Goal: Task Accomplishment & Management: Use online tool/utility

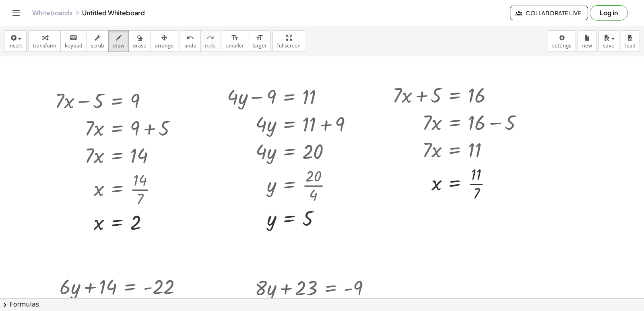
scroll to position [1653, 0]
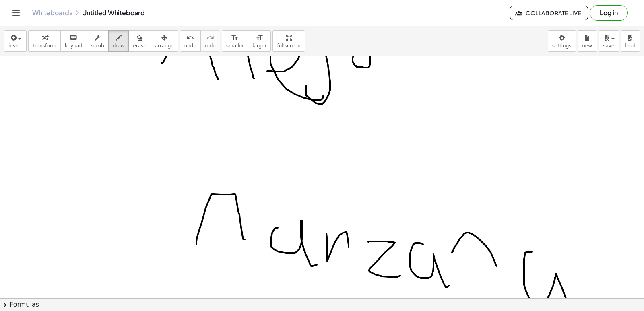
click at [133, 46] on span "erase" at bounding box center [139, 46] width 13 height 6
drag, startPoint x: 242, startPoint y: 79, endPoint x: 235, endPoint y: 72, distance: 10.0
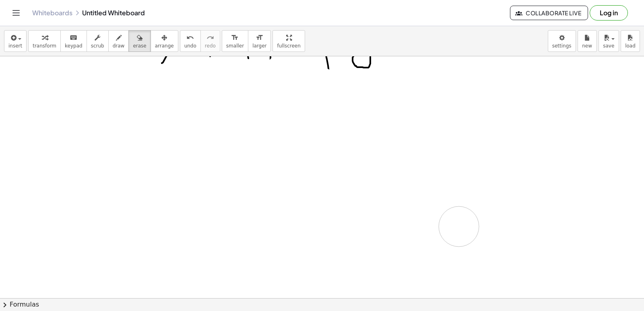
drag, startPoint x: 285, startPoint y: 72, endPoint x: 397, endPoint y: 209, distance: 176.2
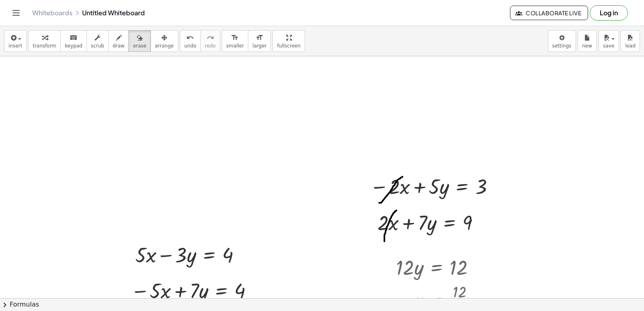
scroll to position [1036, 0]
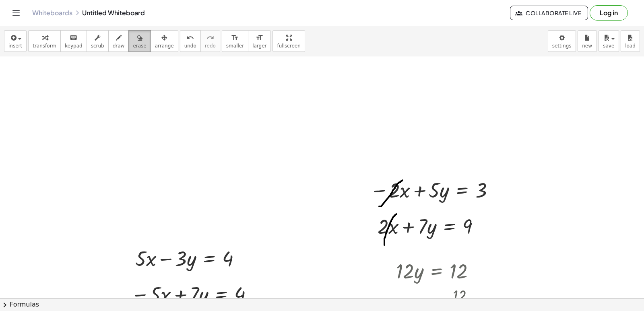
click at [133, 45] on span "erase" at bounding box center [139, 46] width 13 height 6
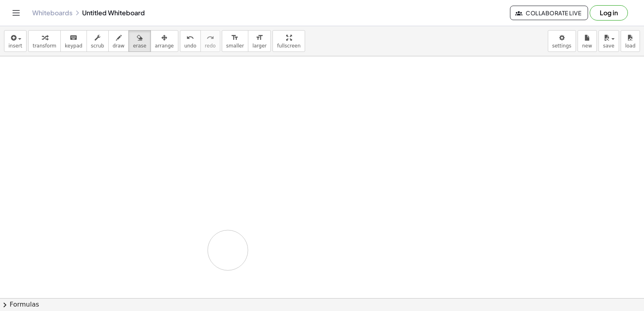
drag, startPoint x: 430, startPoint y: 196, endPoint x: 228, endPoint y: 250, distance: 209.3
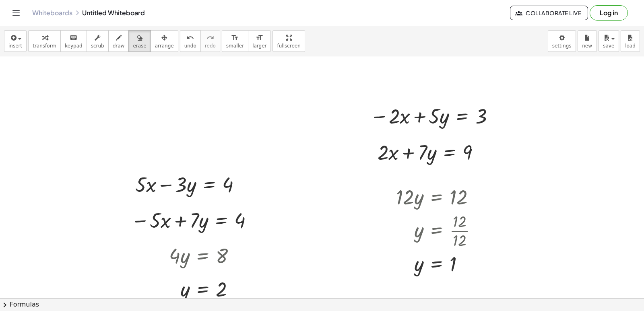
scroll to position [1116, 0]
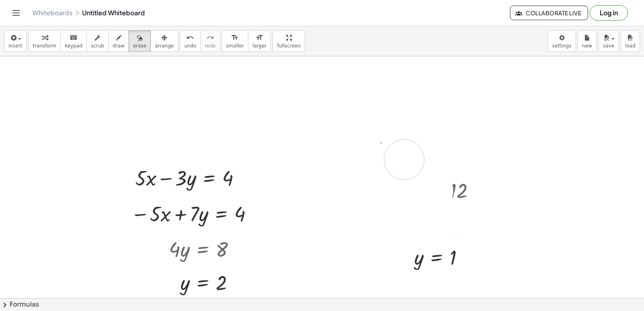
drag, startPoint x: 357, startPoint y: 125, endPoint x: 375, endPoint y: 197, distance: 74.4
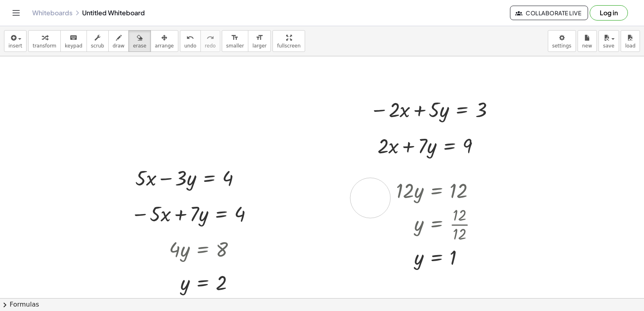
drag, startPoint x: 375, startPoint y: 197, endPoint x: 370, endPoint y: 198, distance: 4.9
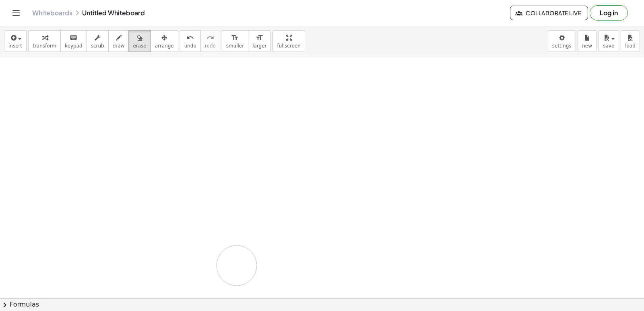
drag, startPoint x: 369, startPoint y: 122, endPoint x: 237, endPoint y: 266, distance: 195.1
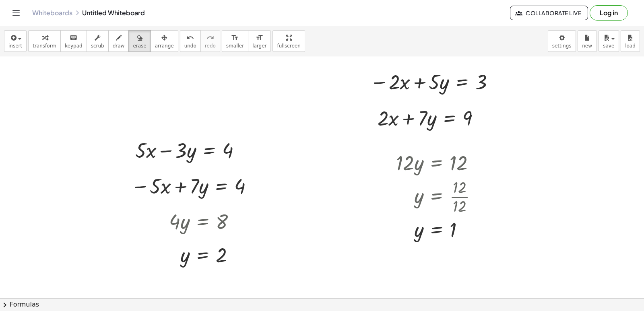
scroll to position [1156, 0]
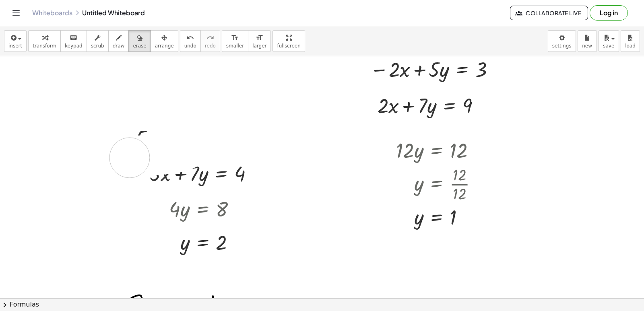
drag, startPoint x: 229, startPoint y: 137, endPoint x: 130, endPoint y: 158, distance: 101.6
drag, startPoint x: 203, startPoint y: 135, endPoint x: 103, endPoint y: 146, distance: 100.8
drag, startPoint x: 319, startPoint y: 159, endPoint x: 85, endPoint y: 125, distance: 236.7
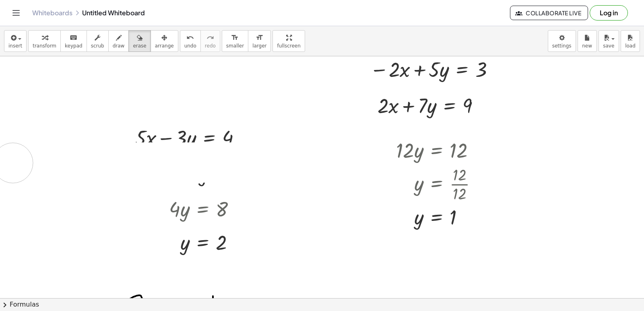
click at [137, 42] on icon "button" at bounding box center [140, 38] width 6 height 10
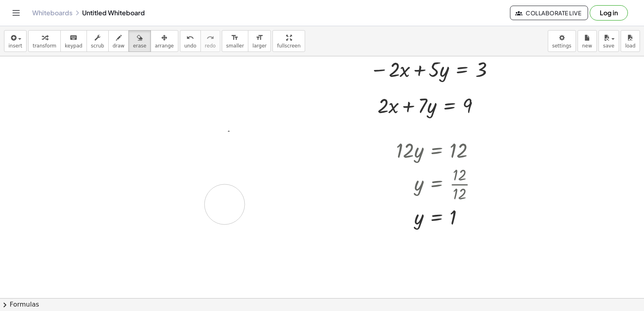
drag, startPoint x: 157, startPoint y: 159, endPoint x: 225, endPoint y: 204, distance: 80.9
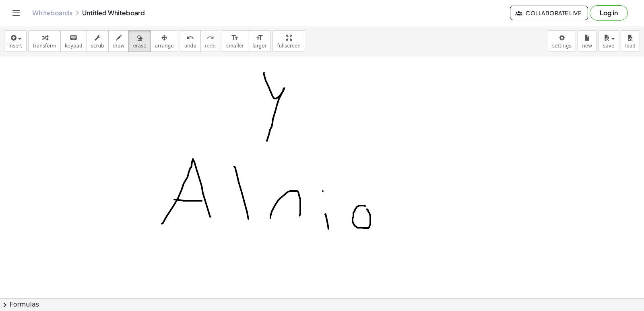
scroll to position [1452, 0]
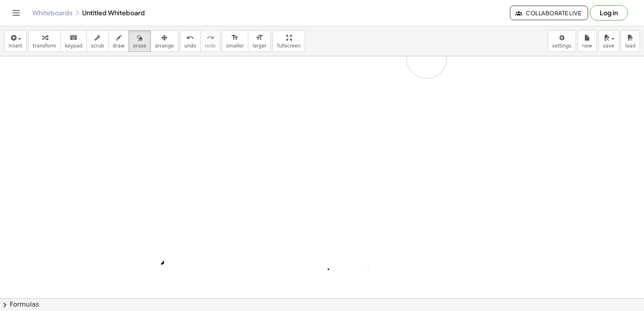
drag, startPoint x: 441, startPoint y: 227, endPoint x: 594, endPoint y: 52, distance: 232.4
click at [173, 43] on div "insert select one: Math Expression Function Text Youtube Video Graphing Geometr…" at bounding box center [322, 168] width 644 height 285
click at [580, 49] on button "new" at bounding box center [587, 41] width 19 height 22
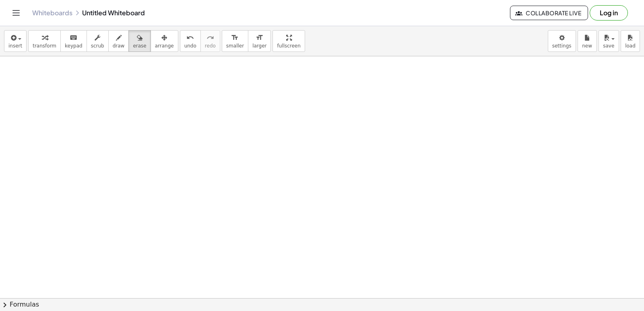
scroll to position [1412, 0]
click at [39, 43] on span "transform" at bounding box center [45, 46] width 24 height 6
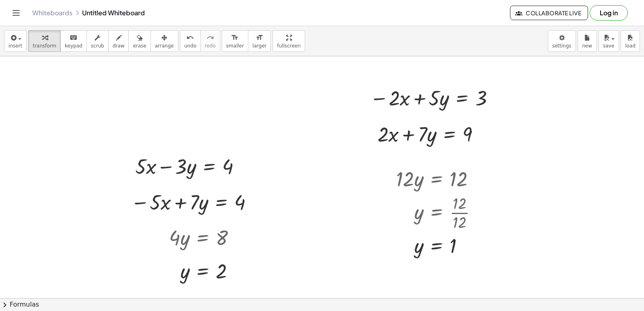
scroll to position [1130, 0]
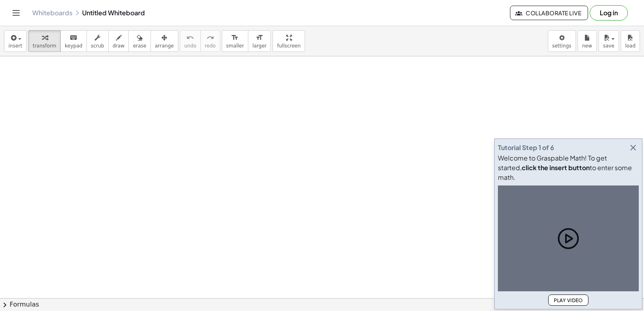
click at [636, 153] on icon "button" at bounding box center [633, 148] width 10 height 10
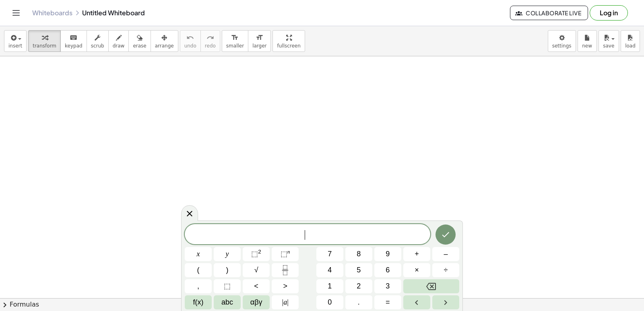
drag, startPoint x: 337, startPoint y: 167, endPoint x: 391, endPoint y: 132, distance: 63.5
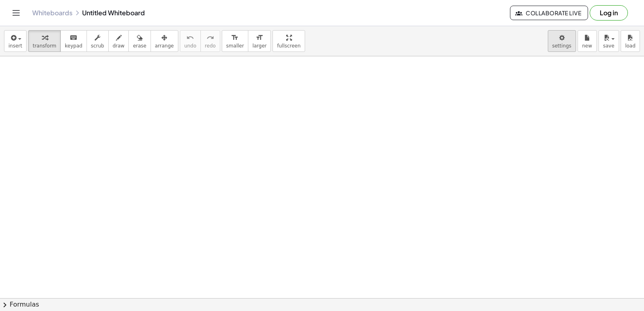
click at [562, 41] on body "Graspable Math Activities Get Started Activity Bank Assigned Work Classes White…" at bounding box center [322, 155] width 644 height 311
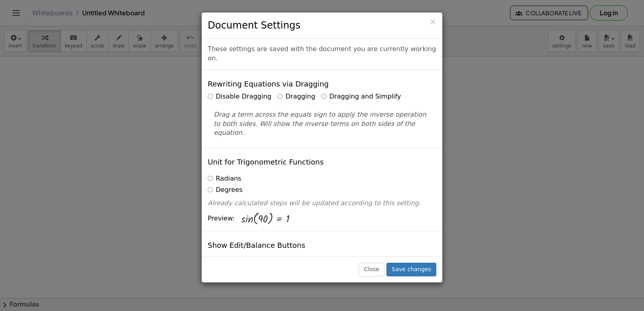
click at [321, 92] on label "Dragging and Simplify" at bounding box center [361, 96] width 80 height 9
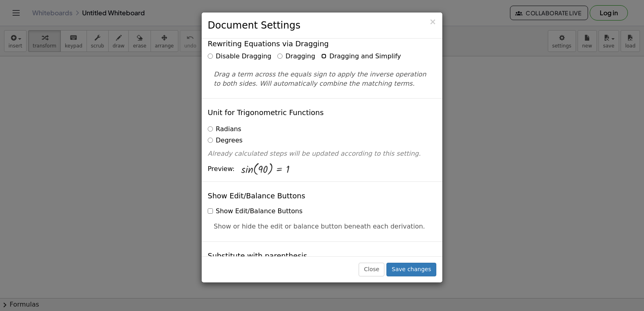
scroll to position [121, 0]
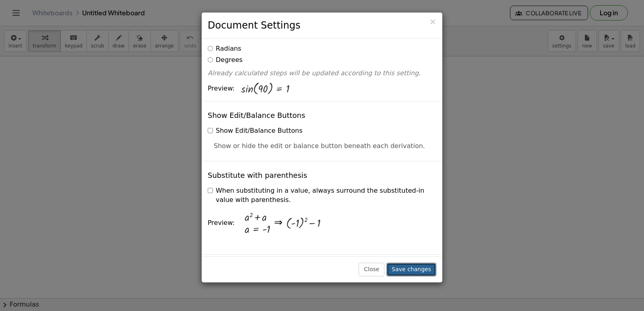
click at [419, 268] on button "Save changes" at bounding box center [411, 270] width 50 height 14
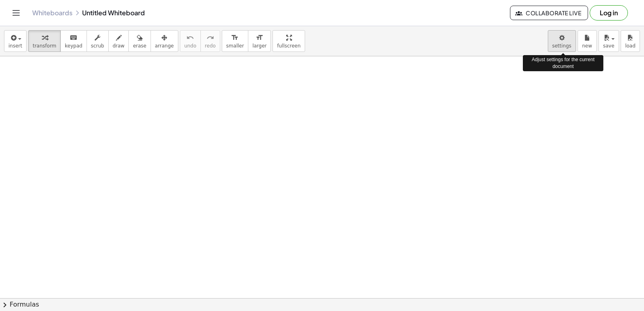
click at [563, 45] on body "Graspable Math Activities Get Started Activity Bank Assigned Work Classes White…" at bounding box center [322, 155] width 644 height 311
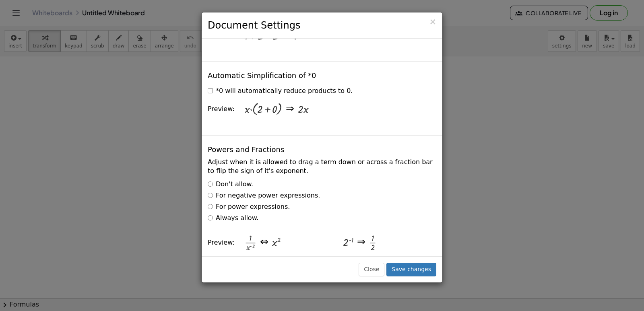
scroll to position [1328, 0]
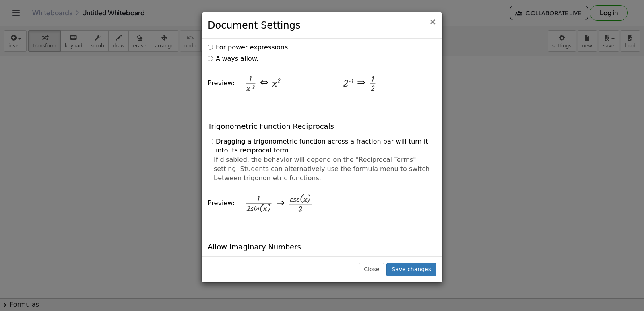
click at [430, 23] on span "×" at bounding box center [432, 22] width 7 height 10
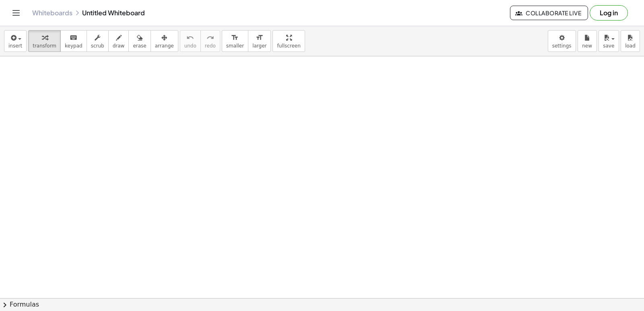
scroll to position [0, 0]
click at [291, 167] on div at bounding box center [322, 298] width 644 height 484
click at [350, 174] on div at bounding box center [322, 298] width 644 height 484
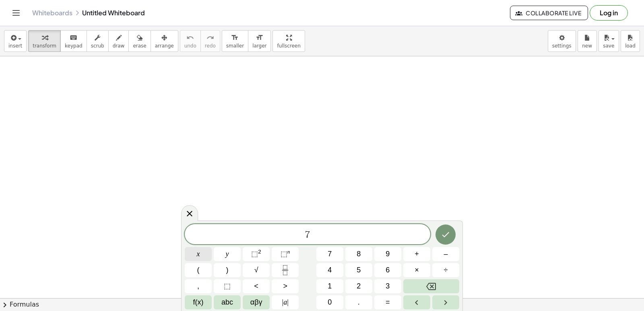
click at [201, 256] on button "x" at bounding box center [198, 254] width 27 height 14
click at [442, 257] on button "–" at bounding box center [445, 254] width 27 height 14
click at [335, 286] on button "1" at bounding box center [329, 286] width 27 height 14
click at [389, 298] on span "=" at bounding box center [388, 302] width 4 height 11
click at [358, 285] on span "2" at bounding box center [359, 286] width 4 height 11
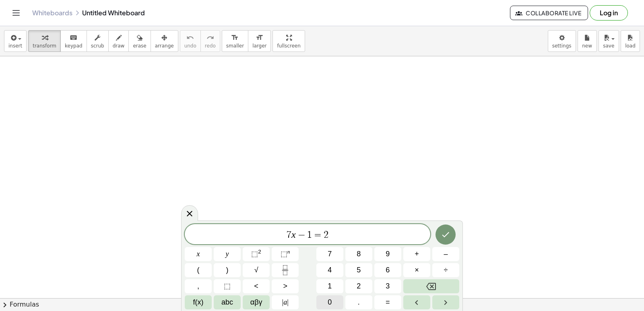
click at [335, 296] on button "0" at bounding box center [329, 302] width 27 height 14
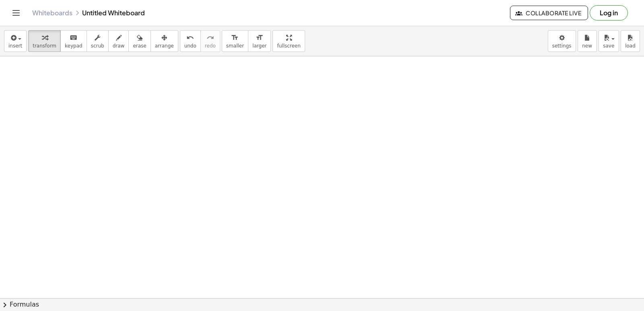
scroll to position [121, 0]
drag, startPoint x: 389, startPoint y: 69, endPoint x: 411, endPoint y: 70, distance: 22.6
click at [411, 70] on div at bounding box center [415, 68] width 115 height 27
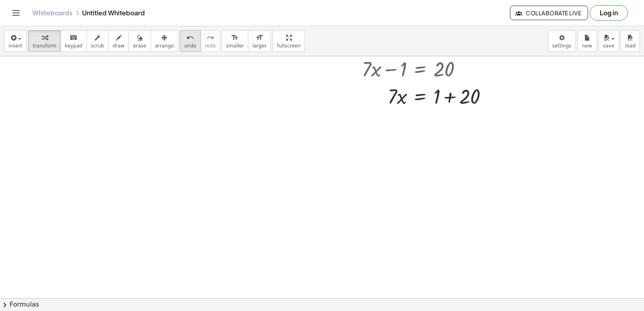
click at [186, 39] on icon "undo" at bounding box center [190, 38] width 8 height 10
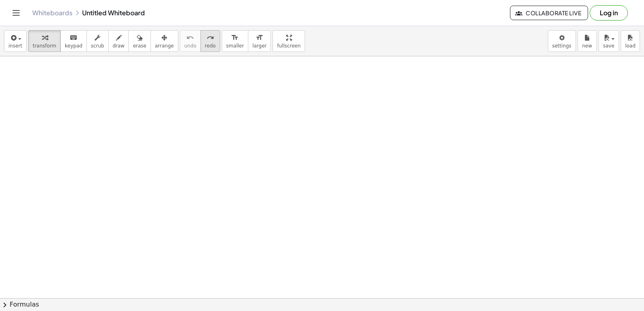
click at [206, 38] on icon "redo" at bounding box center [210, 38] width 8 height 10
drag, startPoint x: 399, startPoint y: 147, endPoint x: 473, endPoint y: 147, distance: 73.7
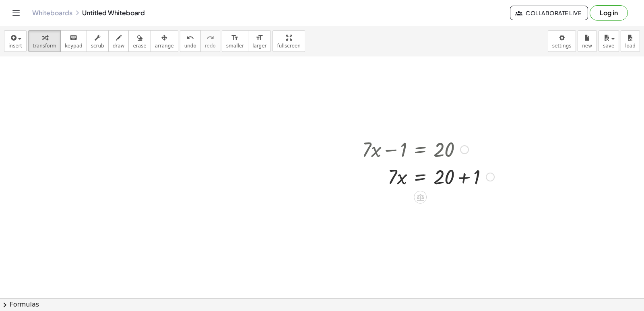
click at [466, 179] on div at bounding box center [428, 176] width 140 height 27
click at [395, 200] on div at bounding box center [428, 203] width 140 height 27
click at [399, 204] on div at bounding box center [428, 203] width 140 height 27
drag, startPoint x: 394, startPoint y: 199, endPoint x: 452, endPoint y: 209, distance: 58.8
click at [445, 215] on div at bounding box center [428, 203] width 140 height 27
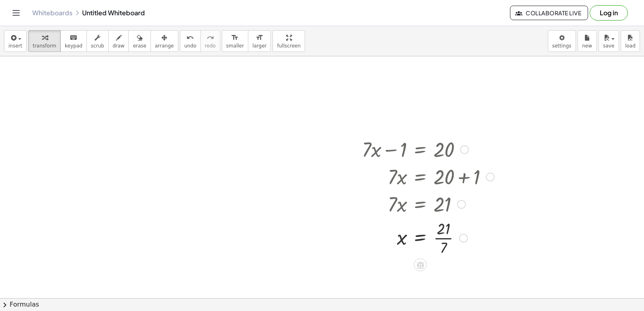
click at [445, 238] on div at bounding box center [428, 237] width 140 height 40
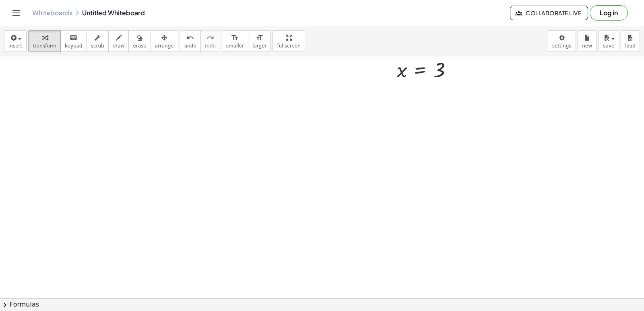
scroll to position [282, 0]
click at [142, 73] on div at bounding box center [322, 137] width 644 height 726
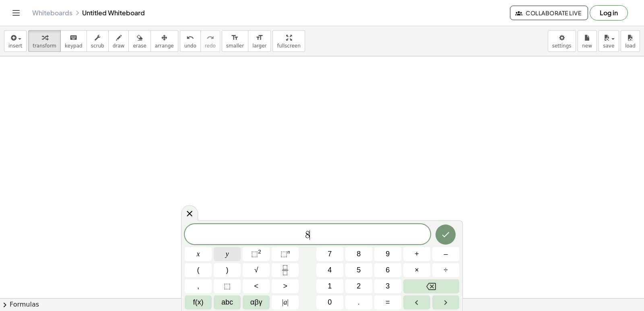
click at [225, 252] on button "y" at bounding box center [227, 254] width 27 height 14
click at [442, 255] on button "–" at bounding box center [445, 254] width 27 height 14
click at [395, 256] on button "9" at bounding box center [387, 254] width 27 height 14
click at [384, 298] on button "=" at bounding box center [387, 302] width 27 height 14
click at [328, 286] on span "1" at bounding box center [330, 286] width 4 height 11
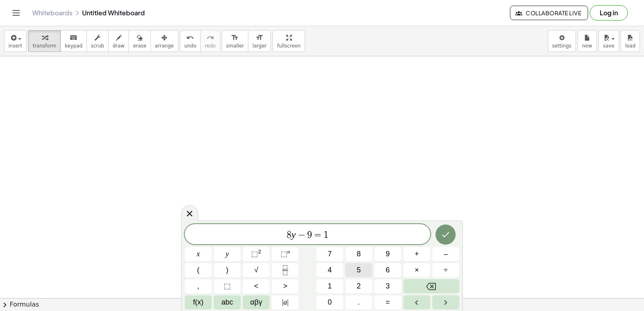
click at [361, 269] on button "5" at bounding box center [358, 270] width 27 height 14
click at [439, 237] on button "Done" at bounding box center [446, 235] width 20 height 20
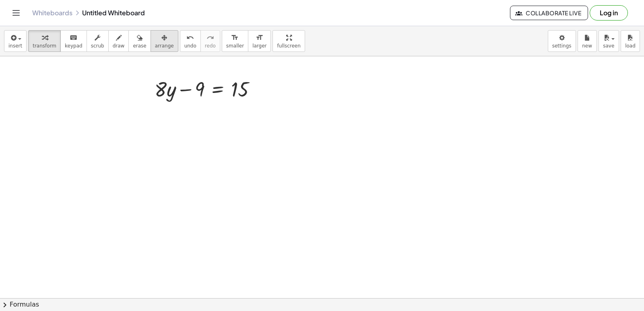
click at [161, 39] on icon "button" at bounding box center [164, 38] width 6 height 10
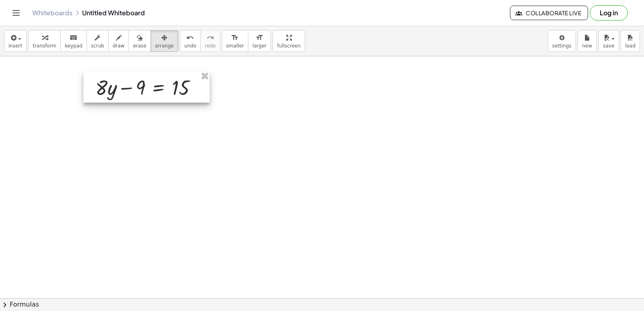
drag, startPoint x: 219, startPoint y: 90, endPoint x: 160, endPoint y: 89, distance: 59.2
click at [160, 89] on div at bounding box center [146, 86] width 126 height 31
click at [264, 131] on div at bounding box center [322, 137] width 644 height 726
click at [155, 38] on div "button" at bounding box center [164, 38] width 19 height 10
click at [215, 68] on div at bounding box center [322, 137] width 644 height 726
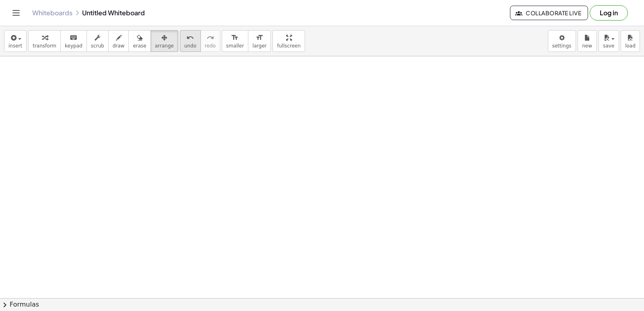
click at [182, 47] on button "undo undo" at bounding box center [190, 41] width 21 height 22
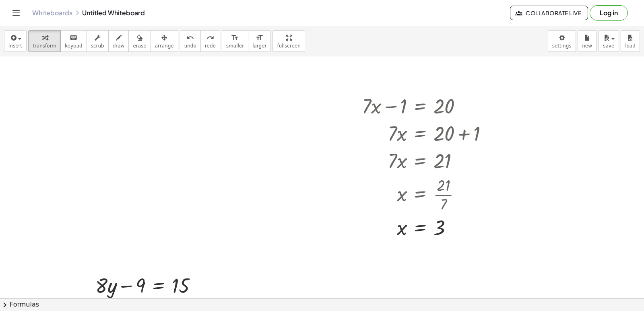
scroll to position [81, 0]
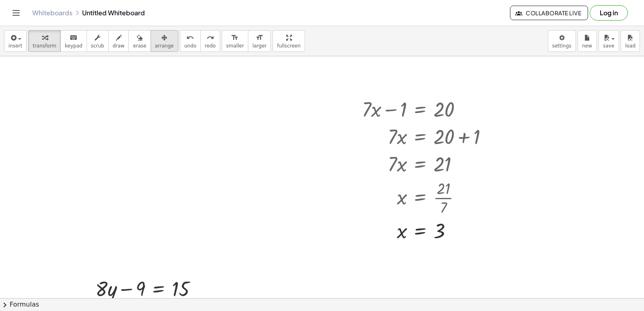
click at [158, 48] on span "arrange" at bounding box center [164, 46] width 19 height 6
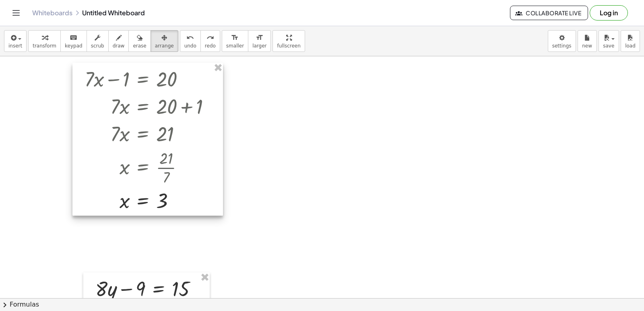
drag, startPoint x: 440, startPoint y: 174, endPoint x: 163, endPoint y: 144, distance: 279.0
click at [163, 144] on div at bounding box center [147, 139] width 151 height 153
click at [155, 45] on span "arrange" at bounding box center [164, 46] width 19 height 6
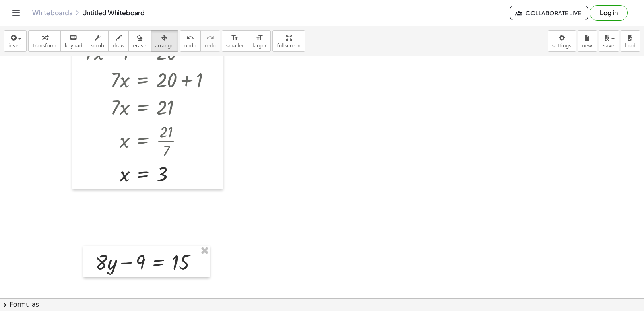
scroll to position [121, 0]
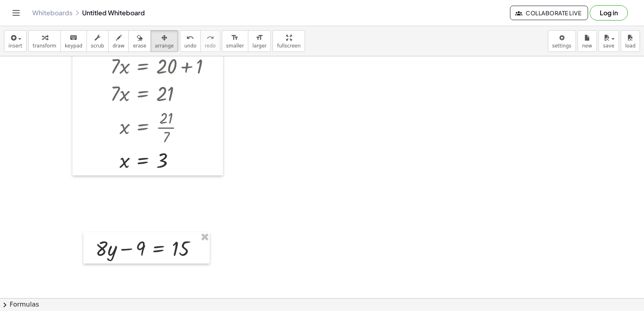
click at [258, 161] on div at bounding box center [322, 298] width 644 height 726
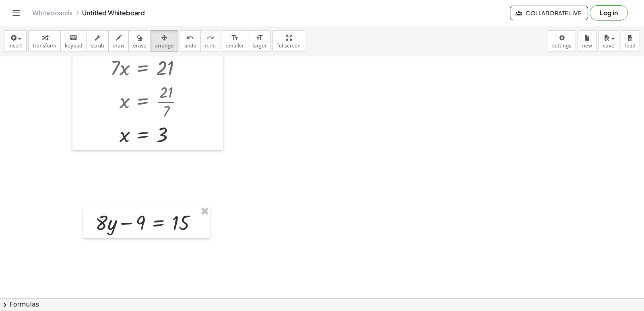
scroll to position [202, 0]
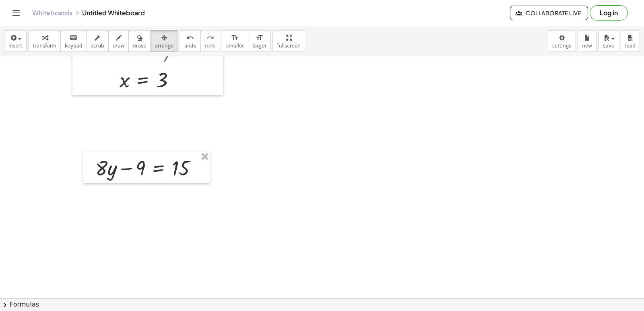
click at [256, 161] on div at bounding box center [322, 218] width 644 height 726
click at [155, 47] on span "arrange" at bounding box center [164, 46] width 19 height 6
click at [54, 44] on button "transform" at bounding box center [44, 41] width 33 height 22
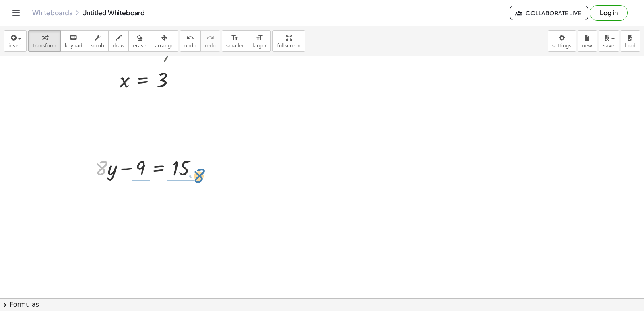
drag, startPoint x: 106, startPoint y: 173, endPoint x: 207, endPoint y: 180, distance: 101.2
click at [207, 180] on div at bounding box center [149, 167] width 116 height 27
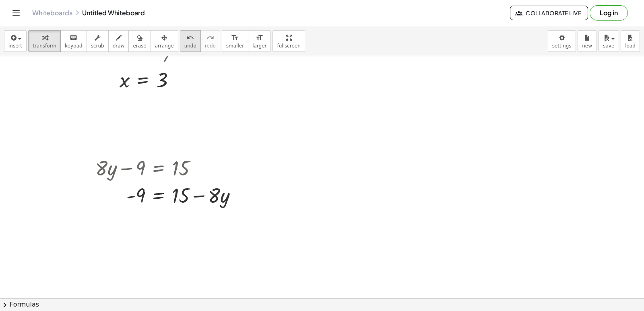
click at [183, 44] on button "undo undo" at bounding box center [190, 41] width 21 height 22
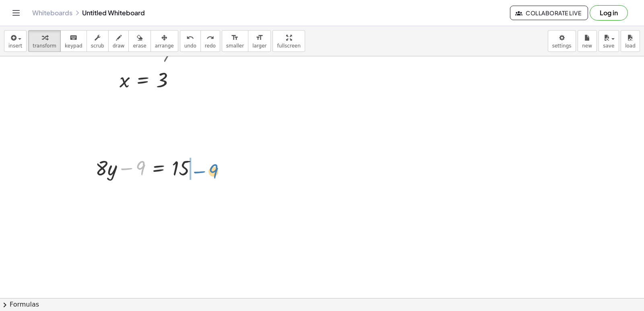
drag, startPoint x: 138, startPoint y: 168, endPoint x: 213, endPoint y: 170, distance: 74.9
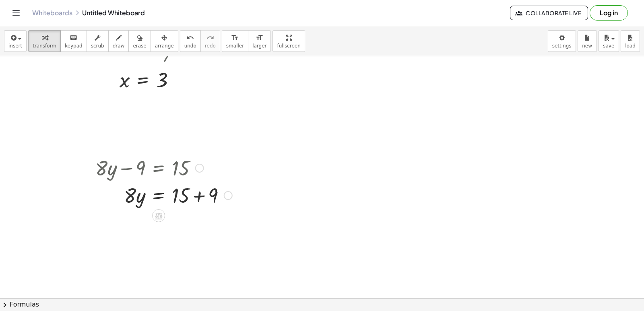
click at [201, 199] on div at bounding box center [163, 194] width 145 height 27
click at [139, 220] on div at bounding box center [163, 221] width 145 height 27
drag, startPoint x: 130, startPoint y: 220, endPoint x: 193, endPoint y: 234, distance: 65.2
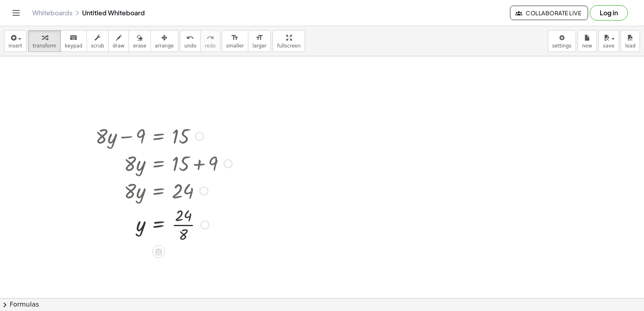
scroll to position [242, 0]
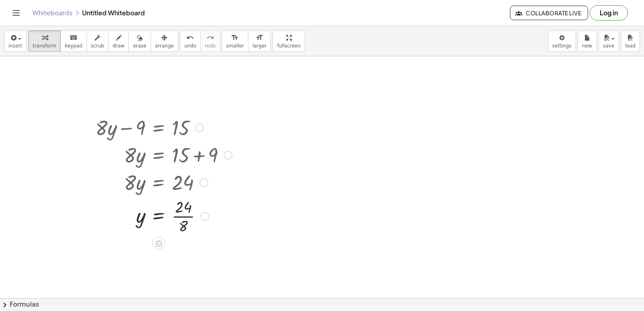
click at [189, 219] on div at bounding box center [163, 216] width 145 height 40
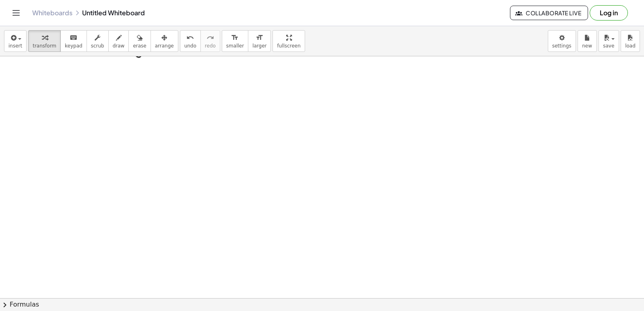
scroll to position [459, 0]
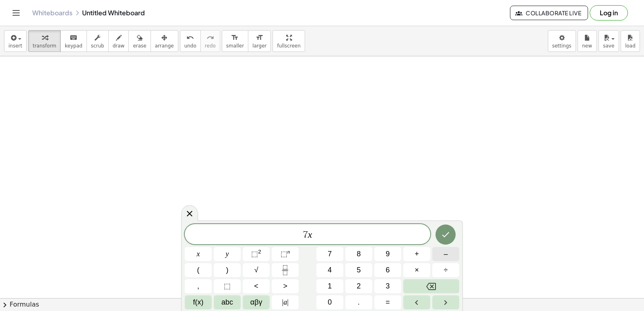
click at [440, 254] on button "–" at bounding box center [445, 254] width 27 height 14
click at [384, 297] on button "=" at bounding box center [387, 302] width 27 height 14
click at [438, 231] on button "Done" at bounding box center [446, 235] width 20 height 20
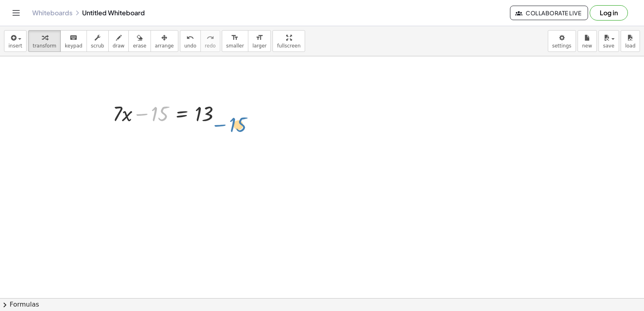
drag, startPoint x: 154, startPoint y: 111, endPoint x: 252, endPoint y: 118, distance: 98.1
drag, startPoint x: 152, startPoint y: 114, endPoint x: 221, endPoint y: 117, distance: 69.7
click at [221, 117] on div at bounding box center [170, 112] width 123 height 27
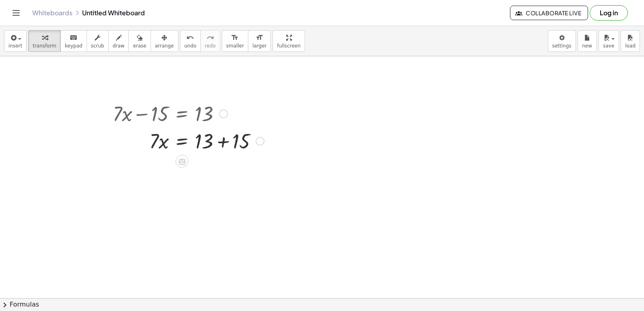
click at [221, 140] on div at bounding box center [188, 140] width 159 height 27
drag, startPoint x: 158, startPoint y: 165, endPoint x: 218, endPoint y: 184, distance: 63.0
click at [208, 170] on div at bounding box center [183, 167] width 168 height 27
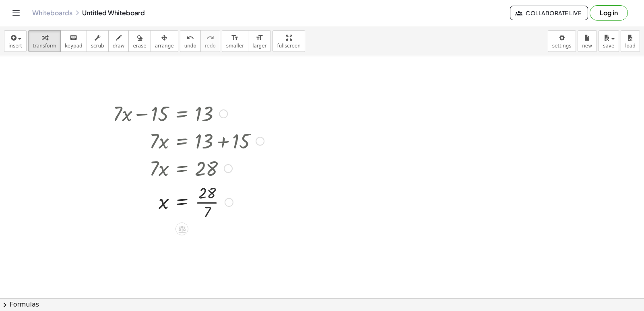
click at [207, 202] on div at bounding box center [188, 202] width 159 height 40
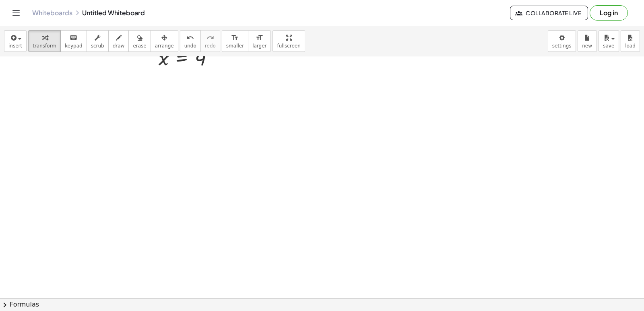
scroll to position [645, 0]
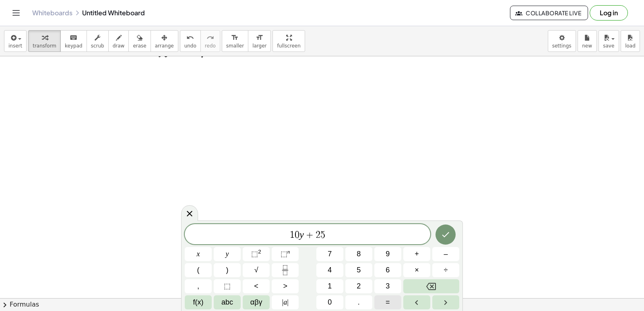
click at [384, 303] on button "=" at bounding box center [387, 302] width 27 height 14
click at [442, 234] on icon "Done" at bounding box center [446, 235] width 10 height 10
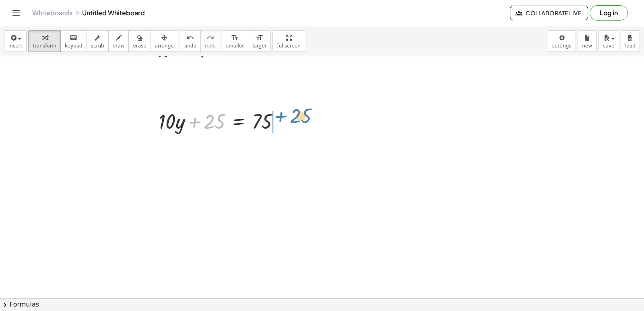
drag, startPoint x: 194, startPoint y: 118, endPoint x: 280, endPoint y: 113, distance: 86.7
click at [280, 113] on div at bounding box center [223, 120] width 136 height 27
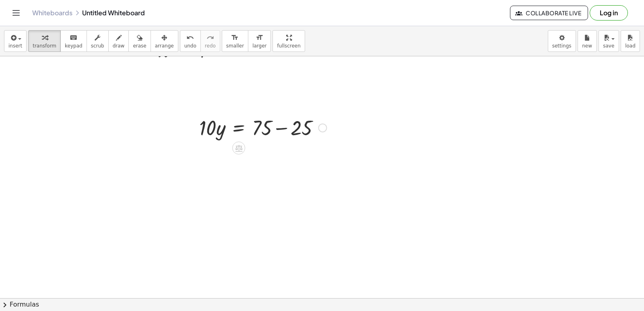
click at [279, 123] on div at bounding box center [282, 121] width 9 height 9
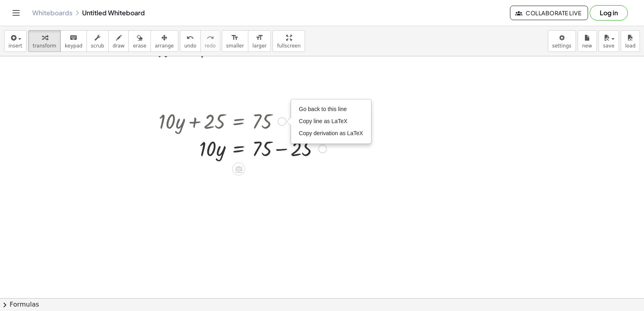
click at [285, 150] on div at bounding box center [243, 147] width 176 height 27
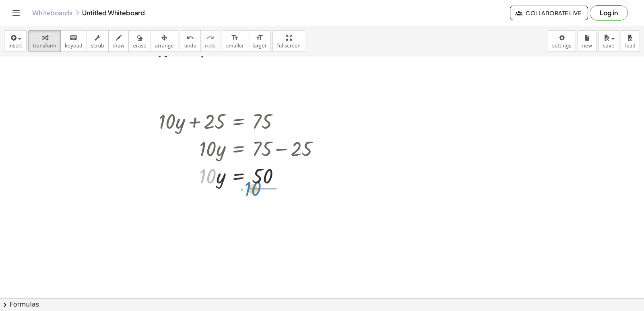
drag, startPoint x: 215, startPoint y: 178, endPoint x: 260, endPoint y: 191, distance: 46.8
click at [260, 191] on div "+ · 10 · y + 25 = 75 Go back to this line Copy line as LaTeX Copy derivation as…" at bounding box center [240, 148] width 186 height 86
click at [266, 210] on div at bounding box center [243, 209] width 176 height 40
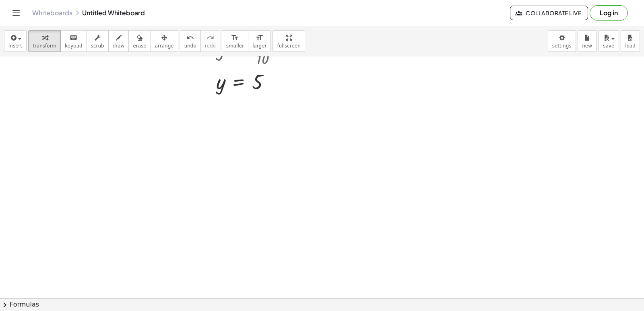
scroll to position [846, 0]
drag, startPoint x: 136, startPoint y: 80, endPoint x: 166, endPoint y: 101, distance: 36.6
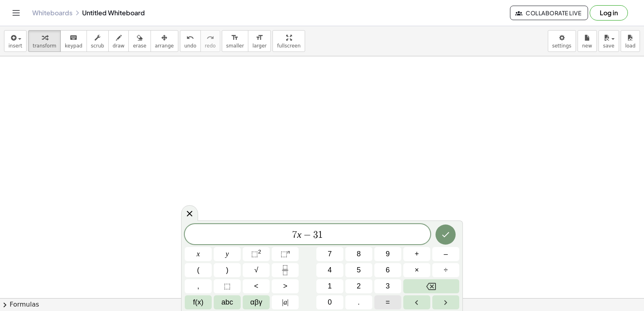
click at [384, 305] on button "=" at bounding box center [387, 302] width 27 height 14
click at [447, 241] on button "Done" at bounding box center [446, 235] width 20 height 20
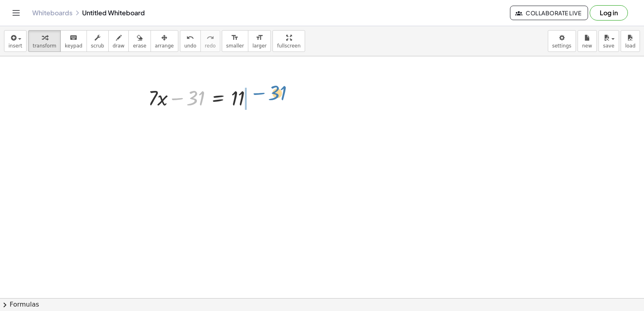
drag, startPoint x: 190, startPoint y: 98, endPoint x: 272, endPoint y: 93, distance: 82.7
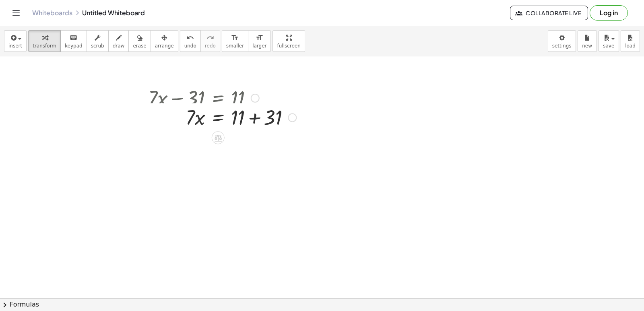
click at [255, 99] on div at bounding box center [255, 98] width 9 height 9
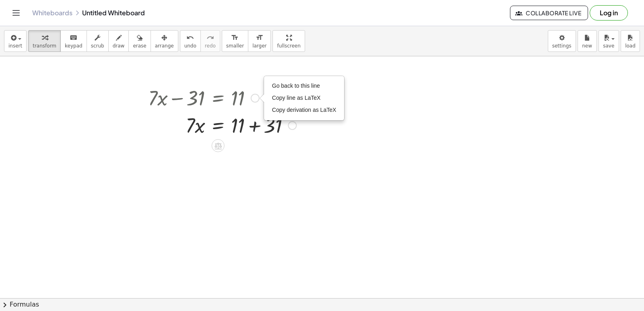
click at [252, 128] on div at bounding box center [222, 124] width 156 height 27
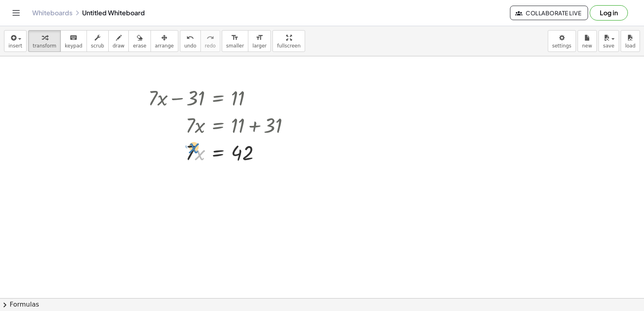
drag, startPoint x: 202, startPoint y: 150, endPoint x: 197, endPoint y: 144, distance: 7.7
click at [197, 144] on div at bounding box center [222, 151] width 156 height 27
drag, startPoint x: 187, startPoint y: 153, endPoint x: 235, endPoint y: 179, distance: 54.2
click at [242, 186] on div at bounding box center [222, 186] width 156 height 40
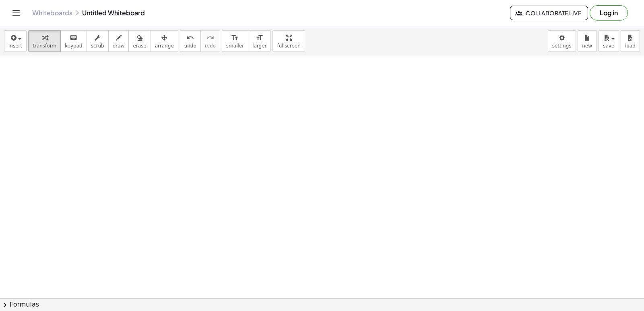
scroll to position [1047, 0]
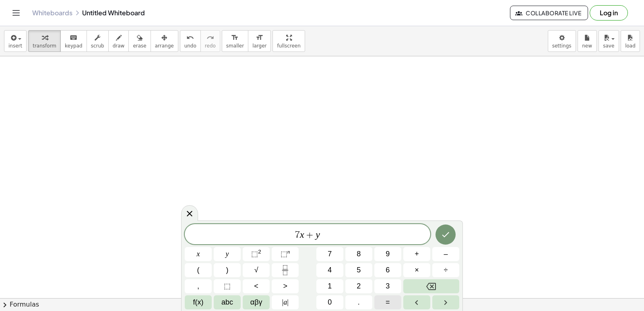
click at [383, 304] on button "=" at bounding box center [387, 302] width 27 height 14
click at [441, 232] on icon "Done" at bounding box center [446, 235] width 10 height 10
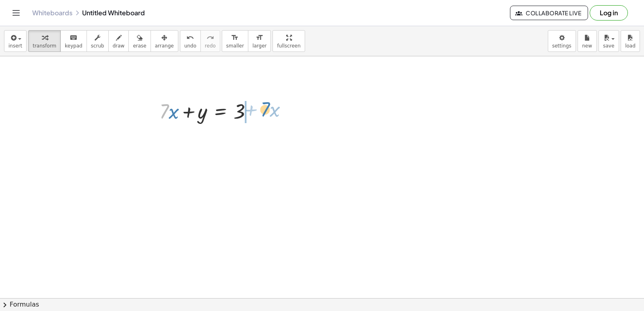
drag, startPoint x: 167, startPoint y: 111, endPoint x: 268, endPoint y: 109, distance: 101.0
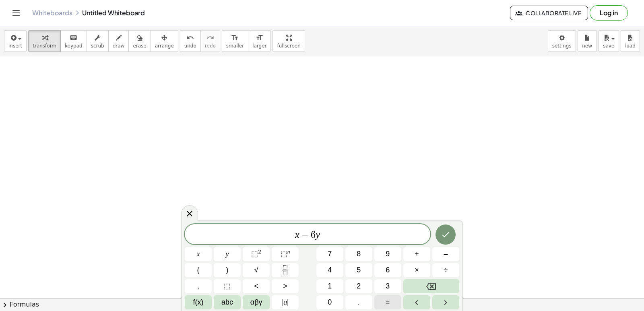
click at [388, 305] on span "=" at bounding box center [388, 302] width 4 height 11
click at [445, 235] on icon "Done" at bounding box center [446, 235] width 10 height 10
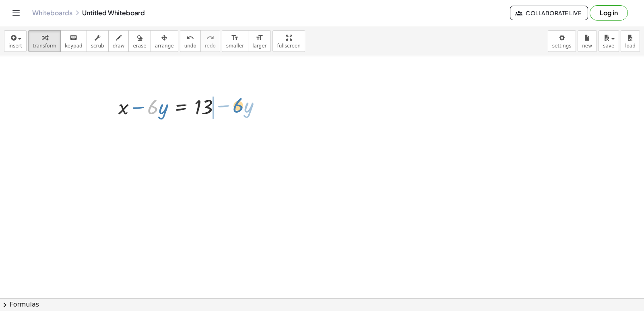
drag, startPoint x: 151, startPoint y: 106, endPoint x: 238, endPoint y: 105, distance: 86.9
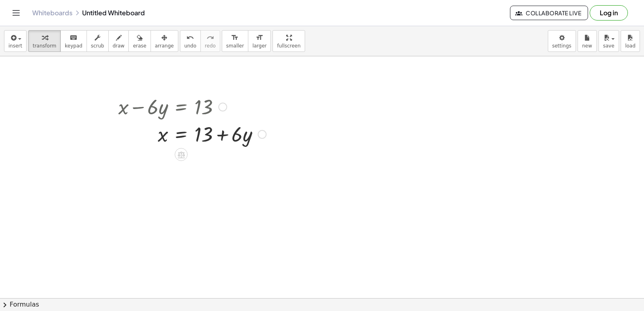
click at [264, 137] on div at bounding box center [262, 134] width 9 height 9
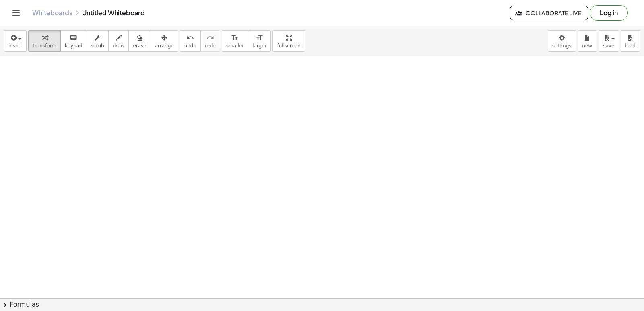
scroll to position [1250, 0]
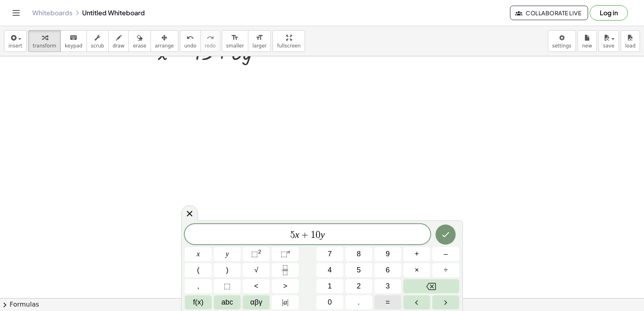
click at [387, 302] on span "=" at bounding box center [388, 302] width 4 height 11
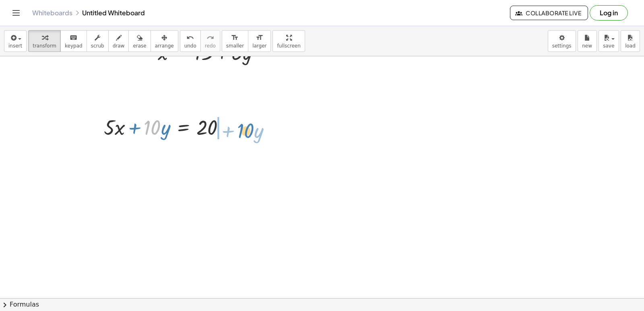
drag, startPoint x: 149, startPoint y: 130, endPoint x: 289, endPoint y: 135, distance: 140.9
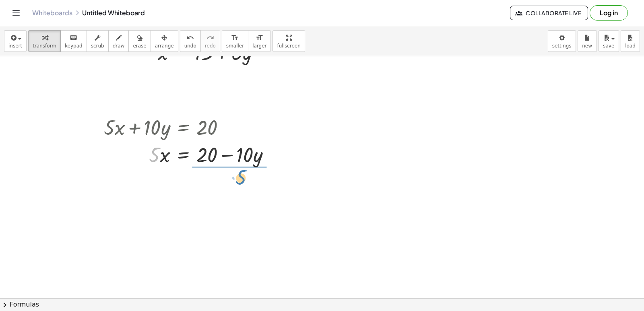
drag, startPoint x: 156, startPoint y: 157, endPoint x: 244, endPoint y: 180, distance: 91.0
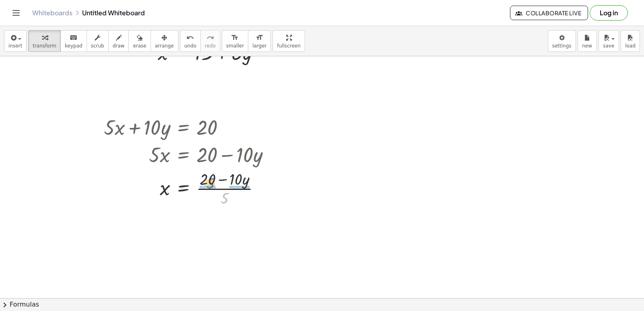
drag, startPoint x: 226, startPoint y: 200, endPoint x: 212, endPoint y: 186, distance: 20.5
click at [212, 186] on div at bounding box center [190, 188] width 181 height 40
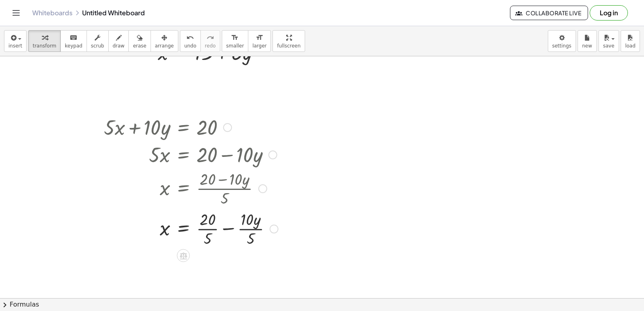
click at [210, 228] on div at bounding box center [191, 228] width 182 height 40
click at [237, 270] on div at bounding box center [191, 268] width 182 height 40
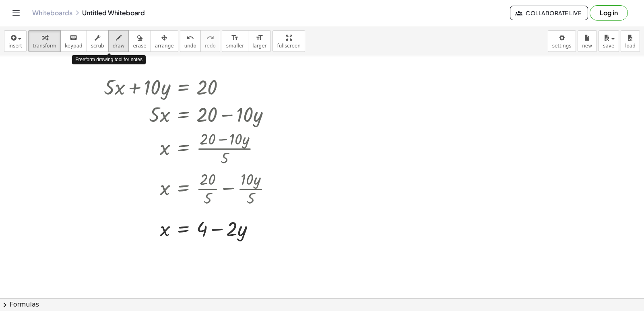
click at [113, 46] on span "draw" at bounding box center [119, 46] width 12 height 6
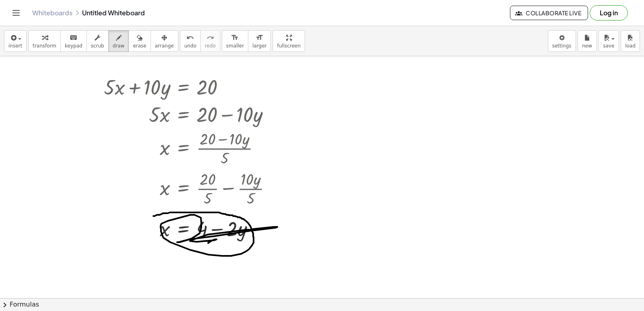
drag, startPoint x: 153, startPoint y: 216, endPoint x: 80, endPoint y: 2, distance: 226.2
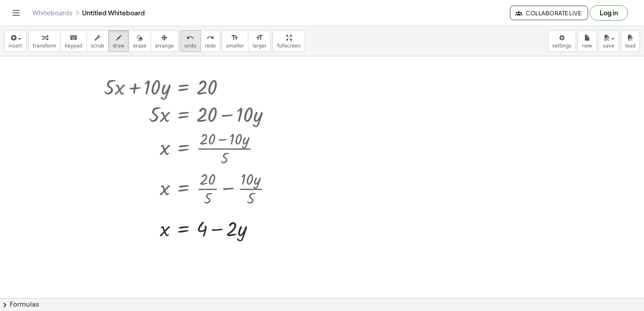
click at [183, 43] on button "undo undo" at bounding box center [190, 41] width 21 height 22
drag, startPoint x: 158, startPoint y: 217, endPoint x: 216, endPoint y: 232, distance: 59.6
click at [182, 44] on button "undo undo" at bounding box center [190, 41] width 21 height 22
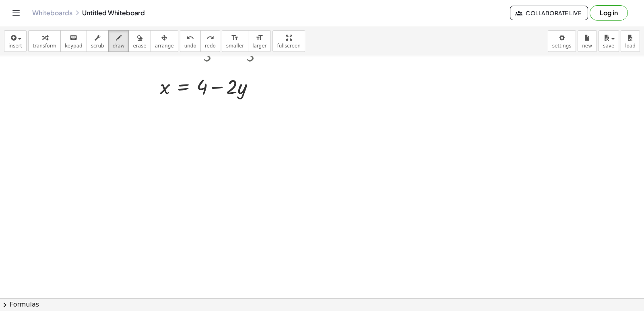
scroll to position [1451, 0]
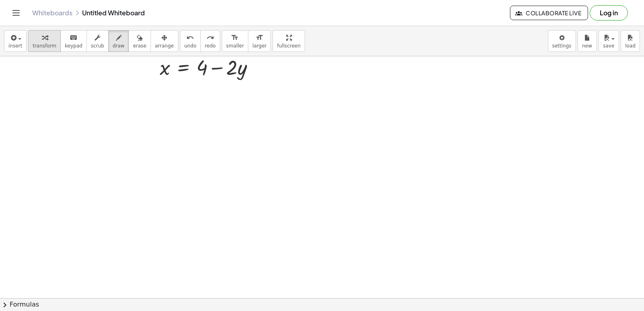
click at [44, 50] on button "transform" at bounding box center [44, 41] width 33 height 22
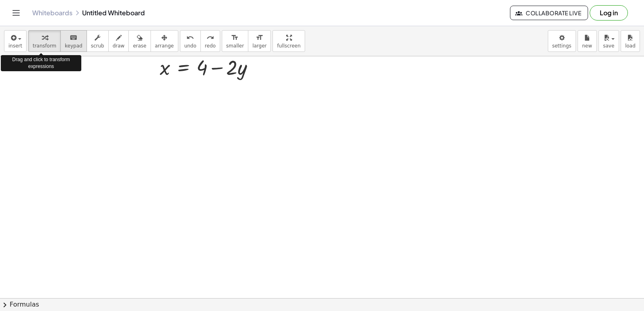
click at [73, 40] on div "keyboard" at bounding box center [74, 38] width 18 height 10
click at [49, 47] on span "transform" at bounding box center [45, 46] width 24 height 6
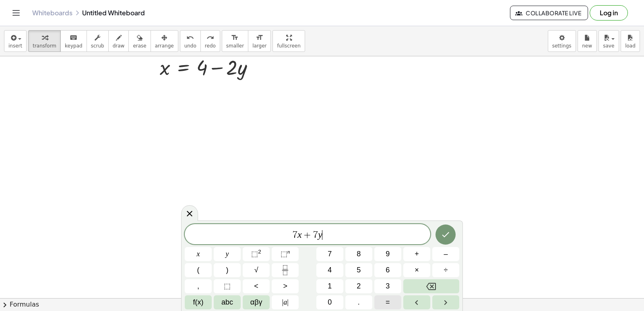
click at [386, 303] on span "=" at bounding box center [388, 302] width 4 height 11
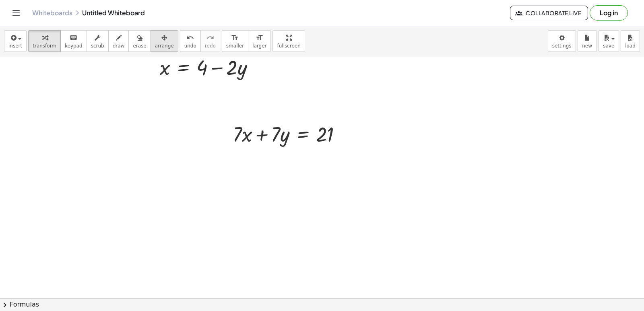
click at [155, 45] on span "arrange" at bounding box center [164, 46] width 19 height 6
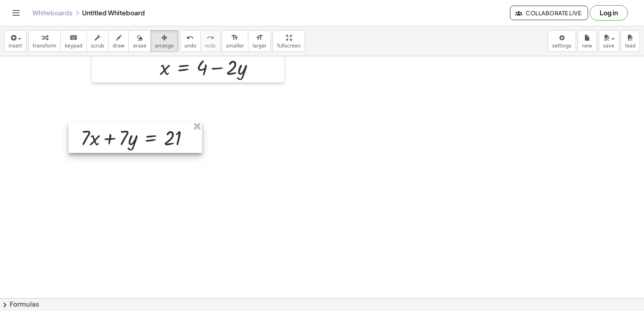
drag, startPoint x: 291, startPoint y: 134, endPoint x: 139, endPoint y: 138, distance: 152.2
click at [139, 138] on div at bounding box center [135, 137] width 134 height 31
click at [39, 45] on span "transform" at bounding box center [45, 46] width 24 height 6
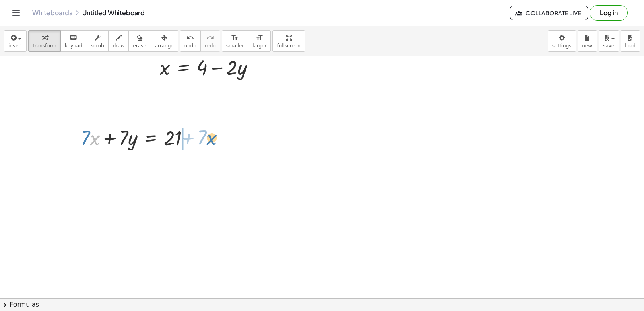
drag, startPoint x: 92, startPoint y: 142, endPoint x: 210, endPoint y: 141, distance: 117.5
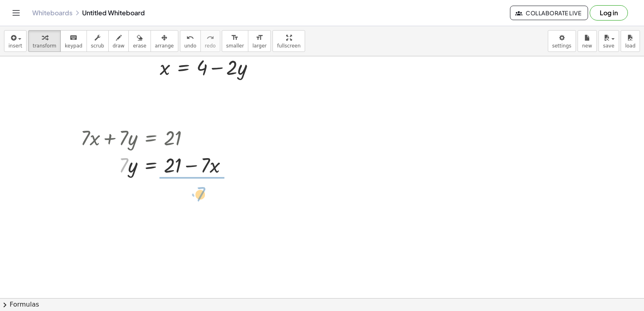
drag, startPoint x: 120, startPoint y: 163, endPoint x: 192, endPoint y: 189, distance: 75.9
drag, startPoint x: 187, startPoint y: 211, endPoint x: 178, endPoint y: 198, distance: 16.2
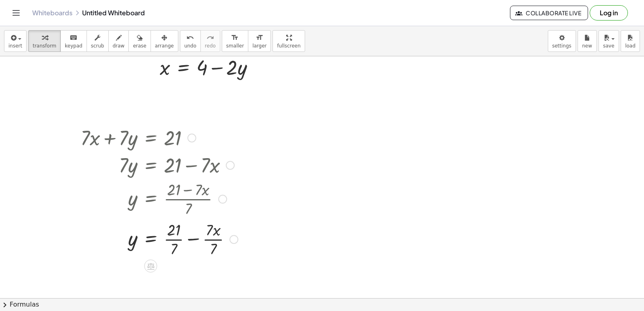
click at [176, 243] on div at bounding box center [158, 239] width 165 height 40
click at [202, 240] on div at bounding box center [157, 239] width 162 height 40
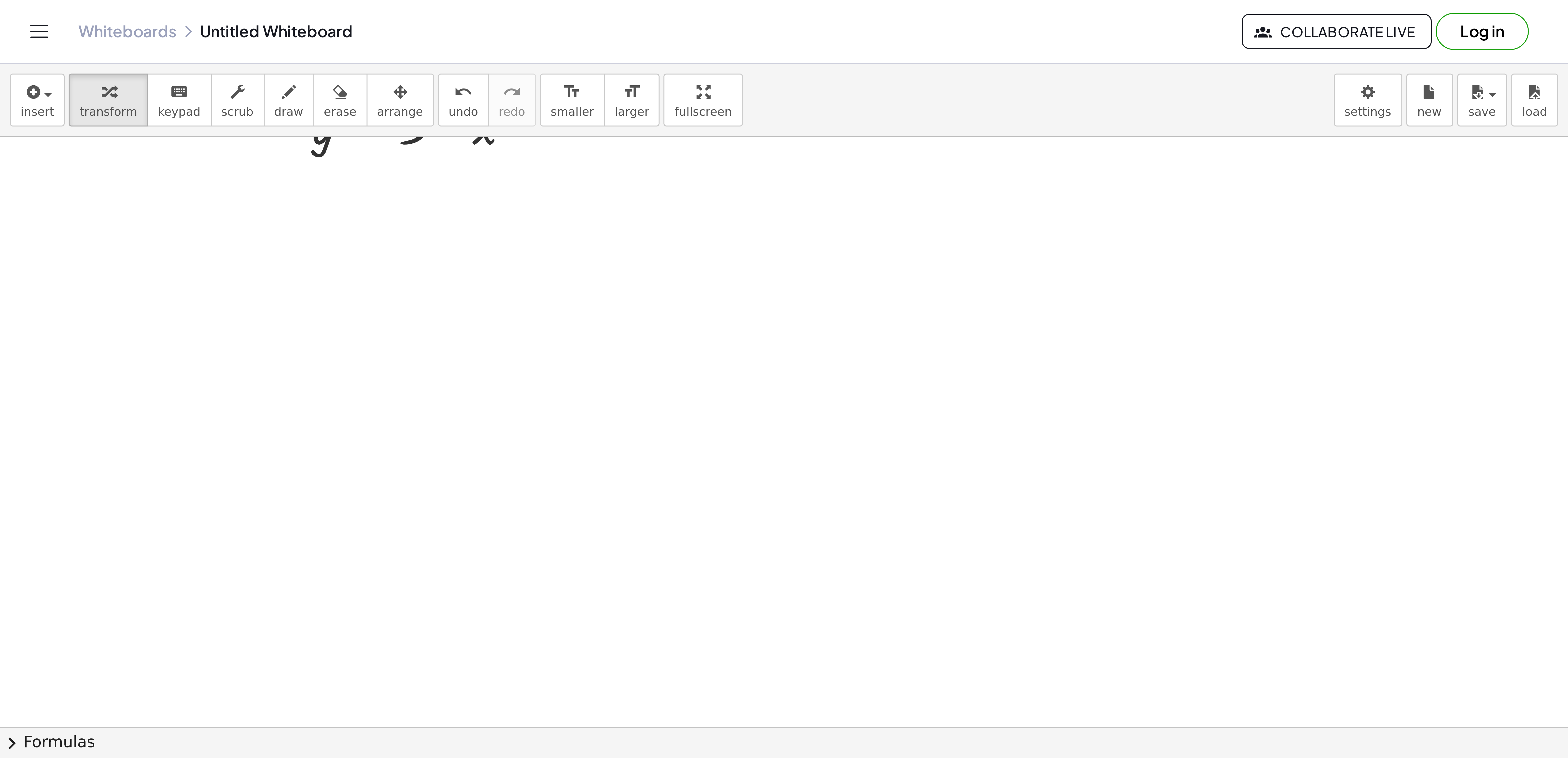
scroll to position [1006, 0]
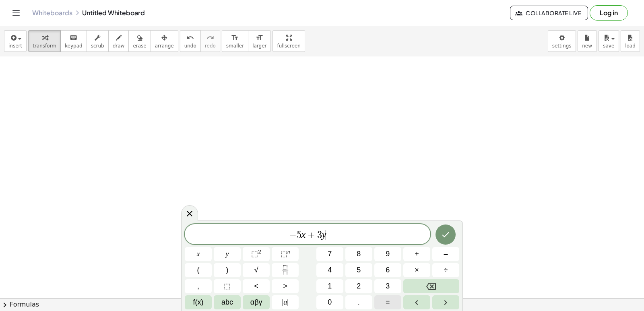
click at [390, 301] on span "=" at bounding box center [388, 302] width 4 height 11
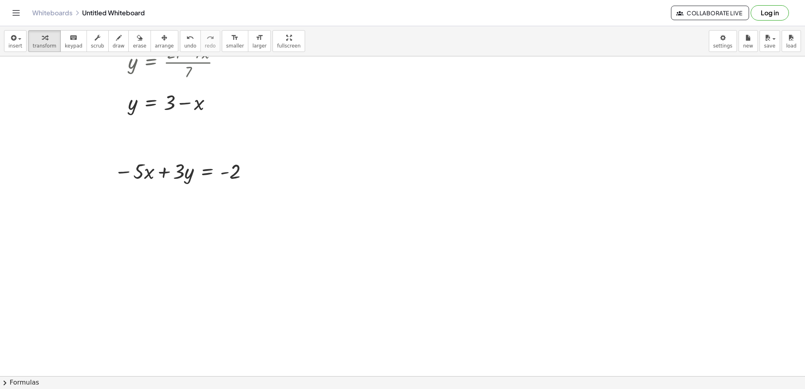
scroll to position [1616, 0]
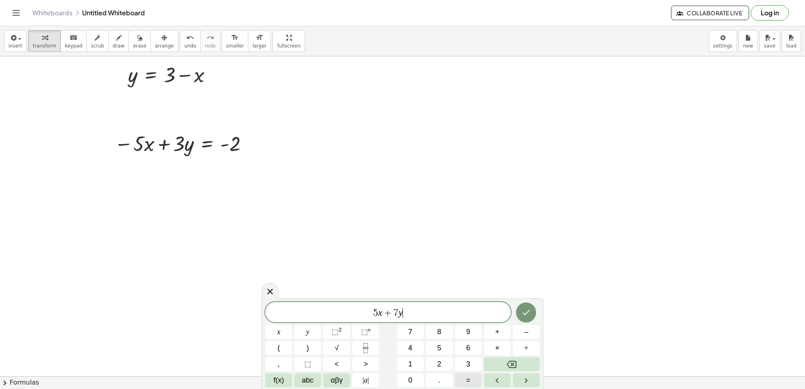
click at [465, 311] on button "=" at bounding box center [468, 380] width 27 height 14
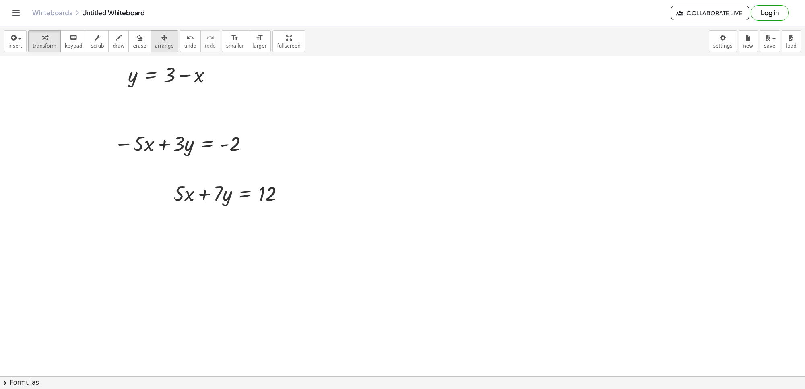
click at [161, 41] on icon "button" at bounding box center [164, 38] width 6 height 10
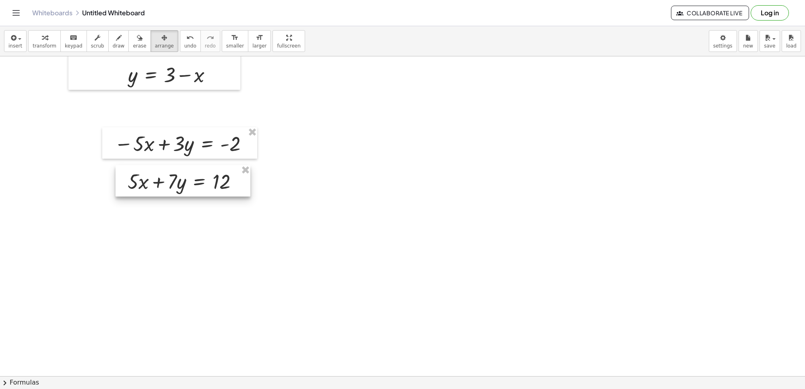
drag, startPoint x: 230, startPoint y: 194, endPoint x: 184, endPoint y: 182, distance: 47.6
click at [184, 182] on div at bounding box center [183, 180] width 135 height 31
click at [46, 50] on button "transform" at bounding box center [44, 41] width 33 height 22
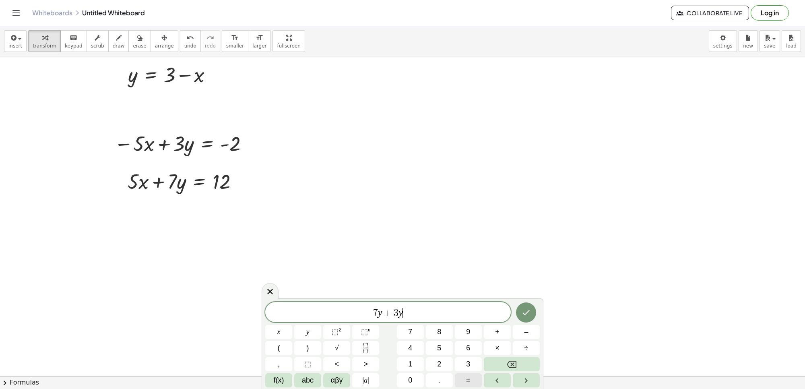
click at [475, 311] on button "=" at bounding box center [468, 380] width 27 height 14
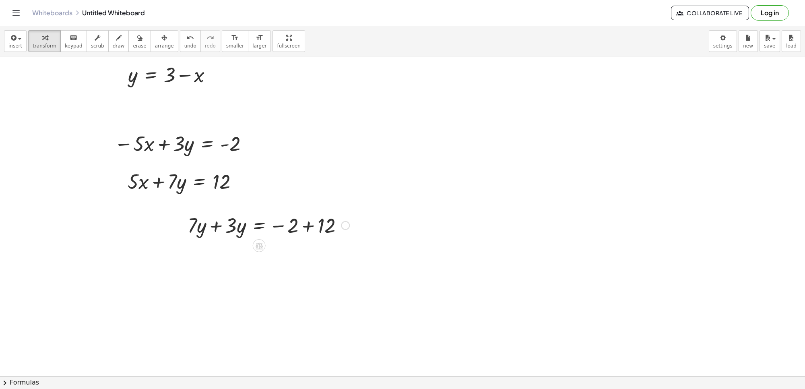
click at [211, 228] on div at bounding box center [269, 224] width 170 height 27
click at [310, 254] on div at bounding box center [269, 251] width 170 height 27
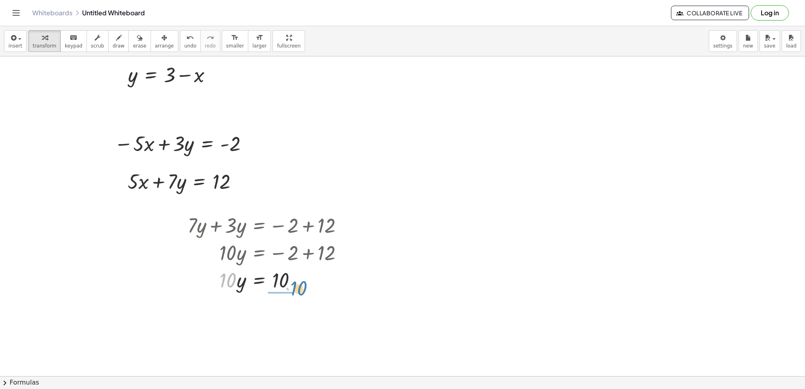
drag, startPoint x: 235, startPoint y: 280, endPoint x: 309, endPoint y: 284, distance: 73.8
click at [308, 287] on div at bounding box center [269, 279] width 170 height 27
click at [184, 47] on span "undo" at bounding box center [190, 46] width 12 height 6
click at [233, 278] on div at bounding box center [259, 279] width 185 height 27
click at [262, 282] on div at bounding box center [259, 279] width 185 height 27
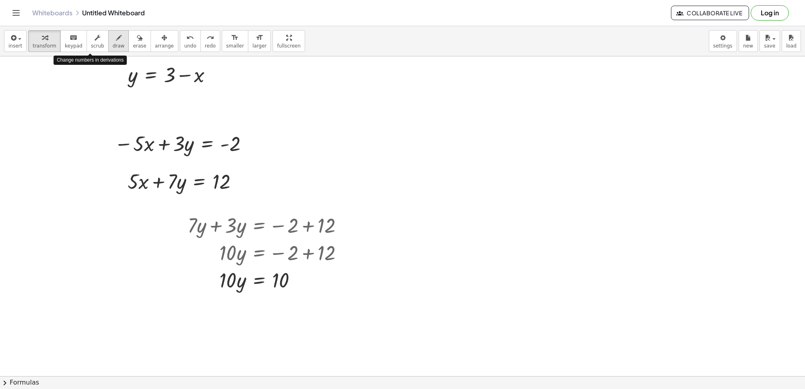
click at [114, 36] on div "button" at bounding box center [119, 38] width 12 height 10
drag, startPoint x: 117, startPoint y: 124, endPoint x: 130, endPoint y: 176, distance: 53.9
click at [184, 45] on span "undo" at bounding box center [190, 46] width 12 height 6
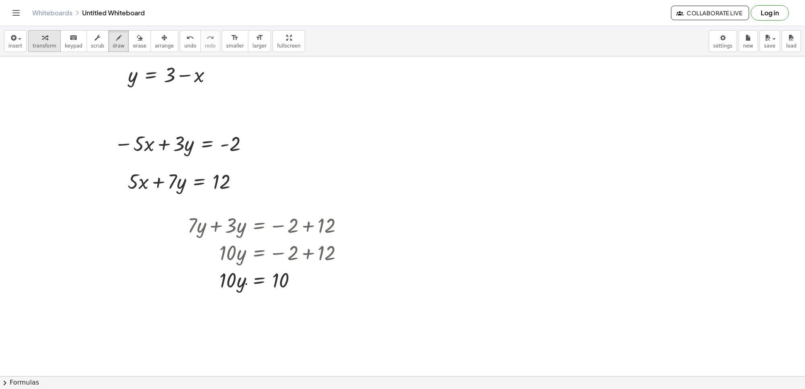
click at [42, 39] on icon "button" at bounding box center [45, 38] width 6 height 10
click at [244, 284] on div at bounding box center [259, 279] width 185 height 27
click at [265, 283] on div at bounding box center [259, 279] width 185 height 27
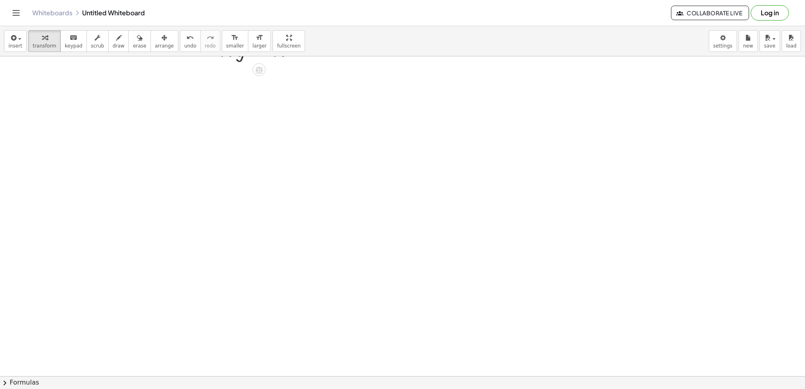
scroll to position [1868, 0]
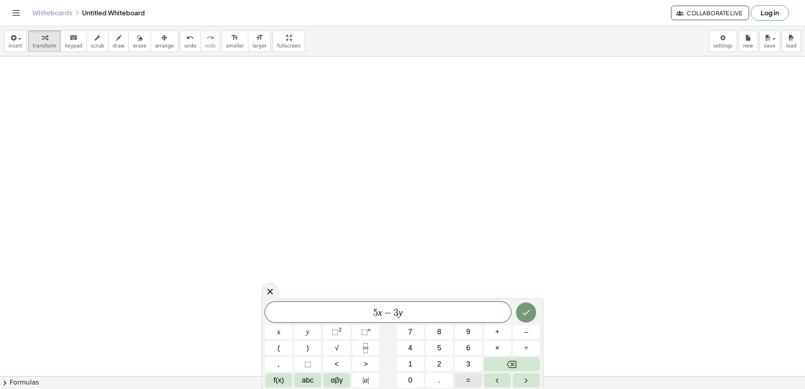
click at [473, 311] on button "=" at bounding box center [468, 380] width 27 height 14
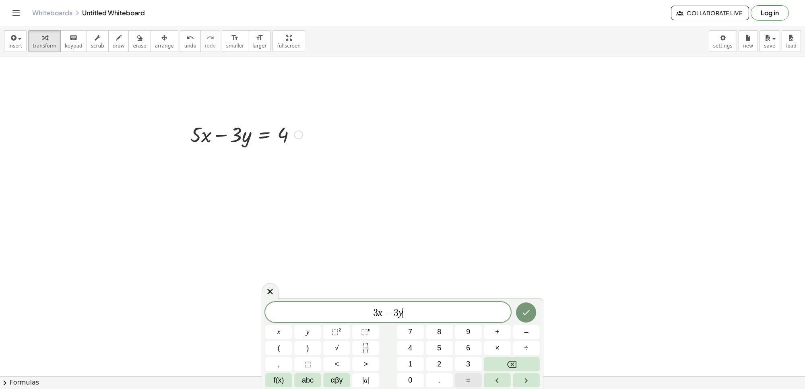
click at [473, 311] on button "=" at bounding box center [468, 380] width 27 height 14
click at [369, 311] on span "​ 3 x − 3 y =" at bounding box center [388, 312] width 246 height 11
click at [409, 311] on span "7 x − 3 y = ​" at bounding box center [388, 312] width 246 height 11
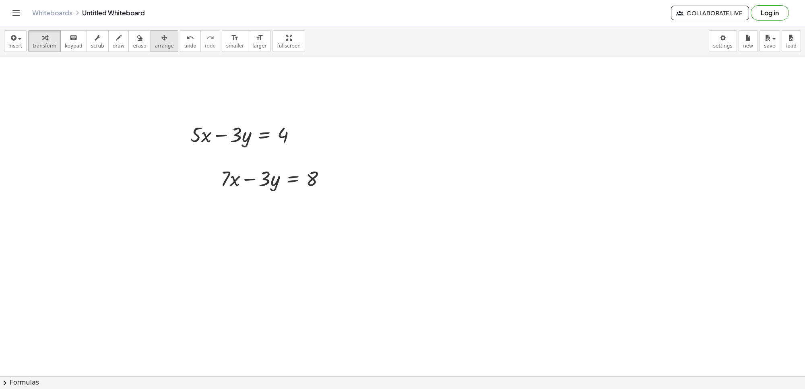
click at [156, 37] on div "button" at bounding box center [164, 38] width 19 height 10
drag, startPoint x: 269, startPoint y: 190, endPoint x: 239, endPoint y: 183, distance: 30.2
click at [239, 183] on div at bounding box center [243, 170] width 130 height 31
click at [42, 39] on icon "button" at bounding box center [45, 38] width 6 height 10
click at [235, 171] on div at bounding box center [246, 170] width 120 height 27
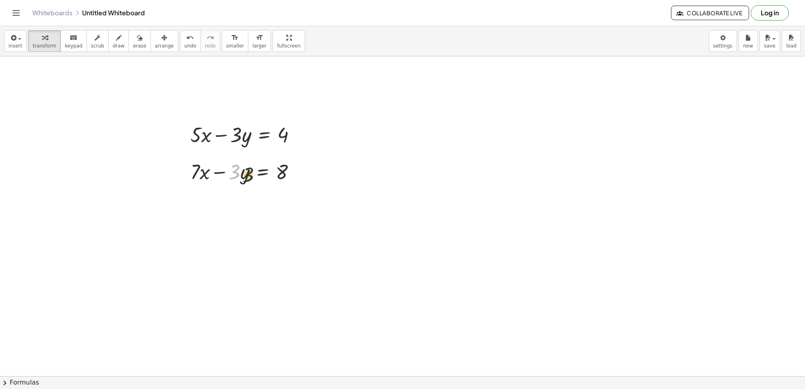
drag, startPoint x: 237, startPoint y: 171, endPoint x: 265, endPoint y: 177, distance: 28.7
click at [265, 177] on div at bounding box center [246, 170] width 120 height 27
drag, startPoint x: 207, startPoint y: 176, endPoint x: 512, endPoint y: 119, distance: 310.0
click at [128, 35] on button "erase" at bounding box center [139, 41] width 22 height 22
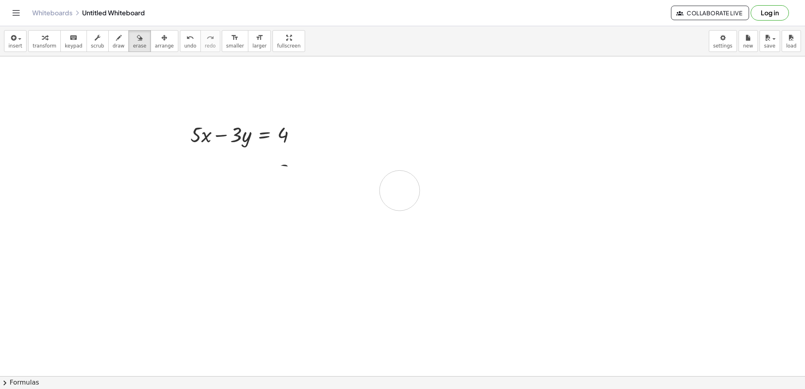
drag, startPoint x: 237, startPoint y: 181, endPoint x: 260, endPoint y: 118, distance: 67.5
drag, startPoint x: 186, startPoint y: 166, endPoint x: 354, endPoint y: 188, distance: 169.7
click at [184, 47] on span "undo" at bounding box center [190, 46] width 12 height 6
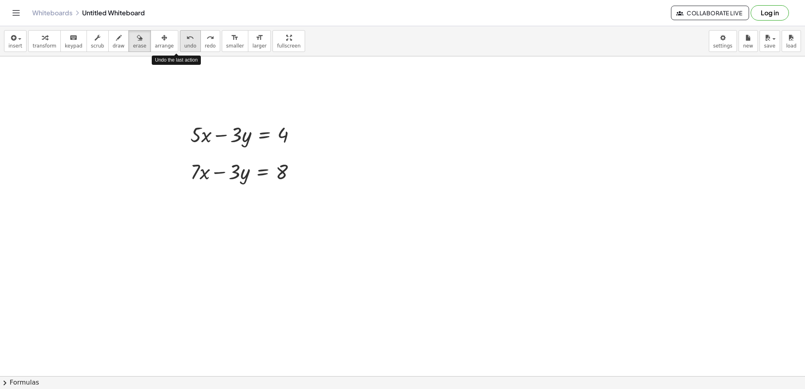
click at [184, 47] on span "undo" at bounding box center [190, 46] width 12 height 6
click at [47, 38] on div "button" at bounding box center [45, 38] width 24 height 10
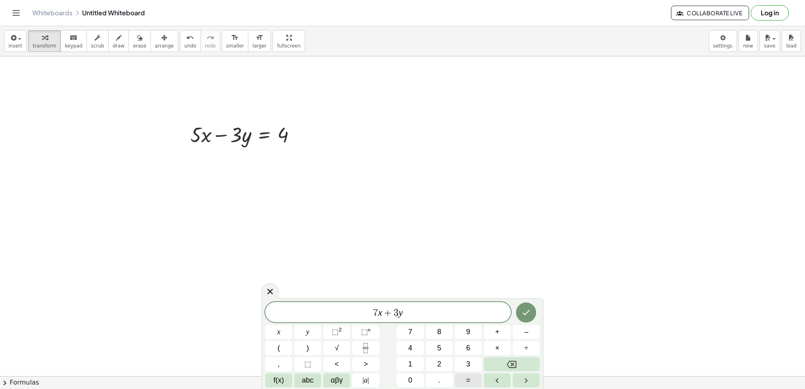
click at [465, 311] on button "=" at bounding box center [468, 380] width 27 height 14
click at [528, 311] on icon "Done" at bounding box center [526, 312] width 7 height 5
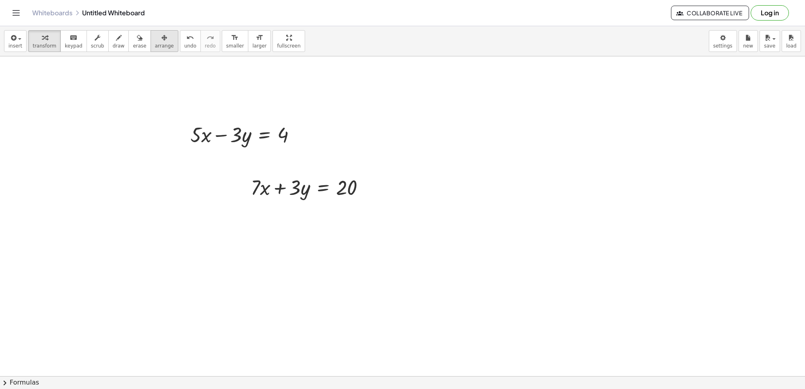
click at [152, 51] on button "arrange" at bounding box center [165, 41] width 28 height 22
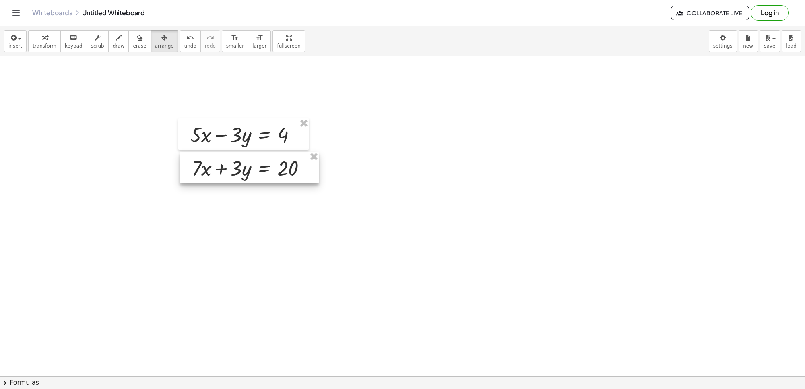
drag, startPoint x: 309, startPoint y: 194, endPoint x: 250, endPoint y: 175, distance: 61.9
click at [250, 175] on div at bounding box center [249, 167] width 139 height 31
click at [39, 48] on span "transform" at bounding box center [45, 46] width 24 height 6
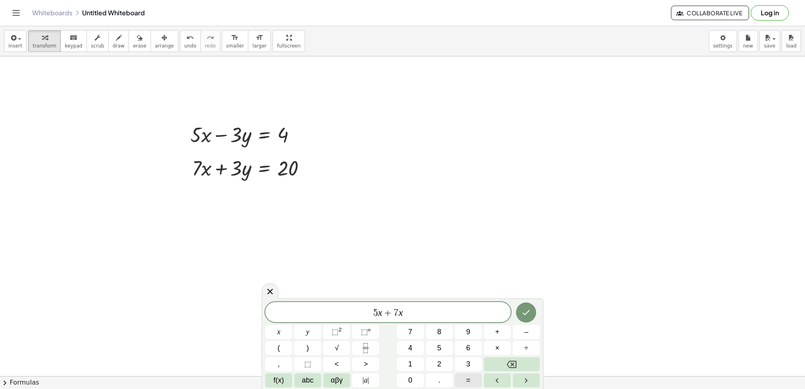
click at [466, 311] on span "=" at bounding box center [468, 380] width 4 height 11
click at [522, 311] on button "Done" at bounding box center [526, 312] width 20 height 20
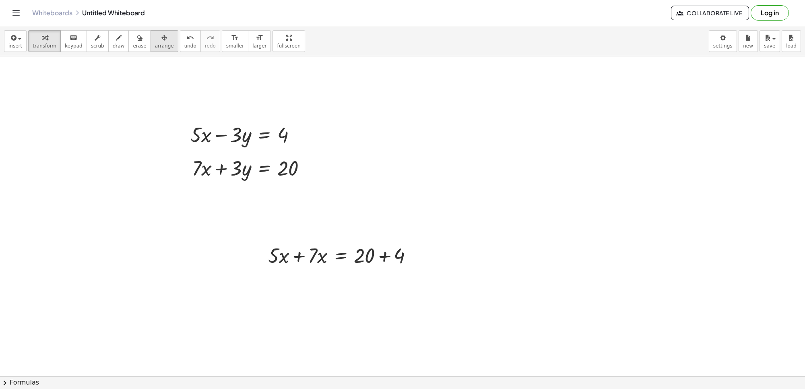
click at [151, 51] on button "arrange" at bounding box center [165, 41] width 28 height 22
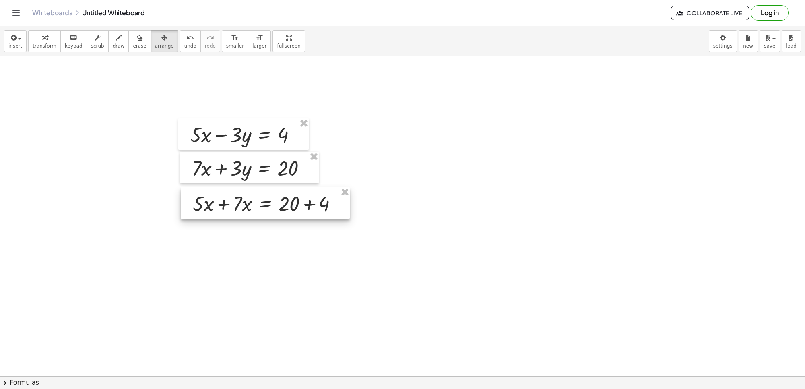
drag, startPoint x: 307, startPoint y: 256, endPoint x: 231, endPoint y: 204, distance: 91.4
click at [231, 204] on div at bounding box center [265, 202] width 169 height 31
click at [45, 38] on div "button" at bounding box center [45, 38] width 24 height 10
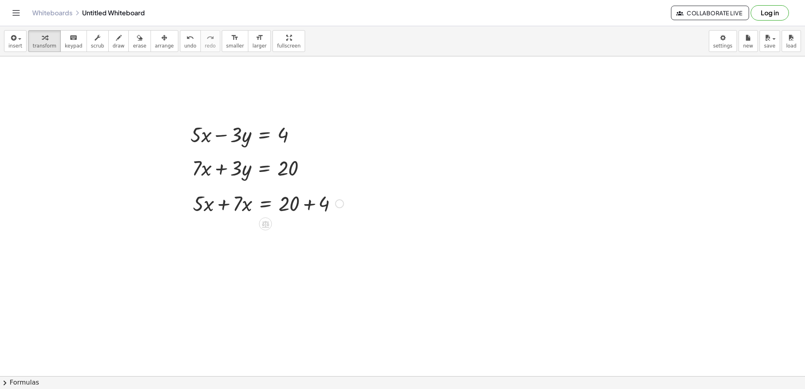
click at [219, 200] on div at bounding box center [268, 202] width 159 height 27
click at [307, 231] on div at bounding box center [268, 230] width 159 height 27
click at [235, 260] on div at bounding box center [268, 257] width 159 height 27
click at [270, 262] on div at bounding box center [268, 257] width 159 height 27
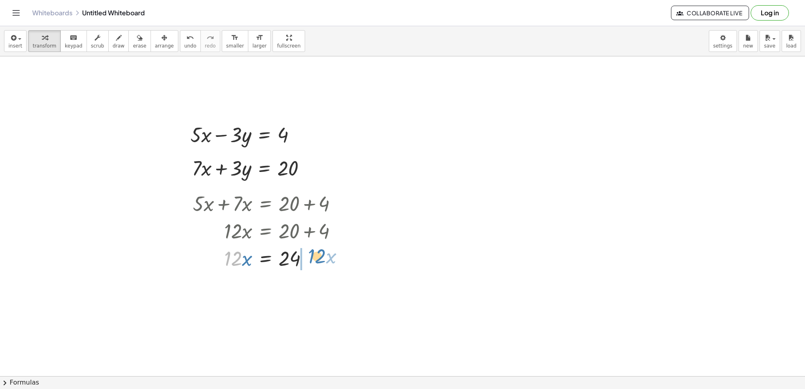
drag, startPoint x: 239, startPoint y: 262, endPoint x: 322, endPoint y: 260, distance: 83.8
click at [322, 260] on div at bounding box center [268, 257] width 159 height 27
click at [309, 289] on div at bounding box center [277, 284] width 177 height 27
click at [310, 287] on div at bounding box center [277, 284] width 177 height 27
click at [184, 38] on div "undo" at bounding box center [190, 38] width 12 height 10
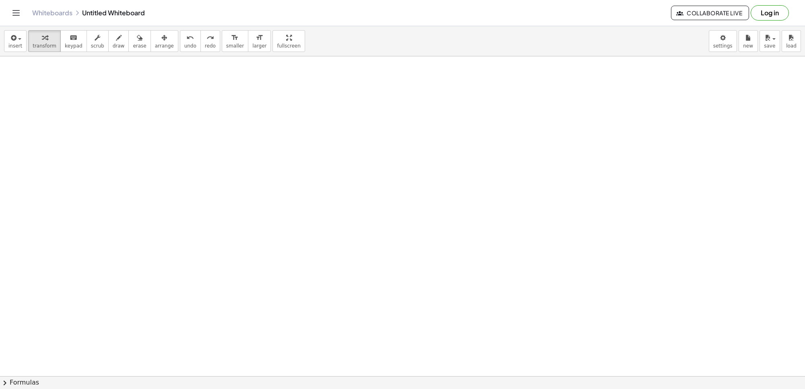
scroll to position [2167, 0]
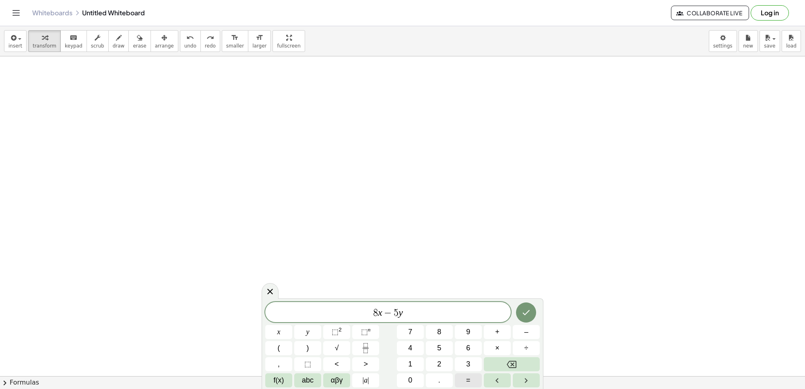
click at [473, 311] on button "=" at bounding box center [468, 380] width 27 height 14
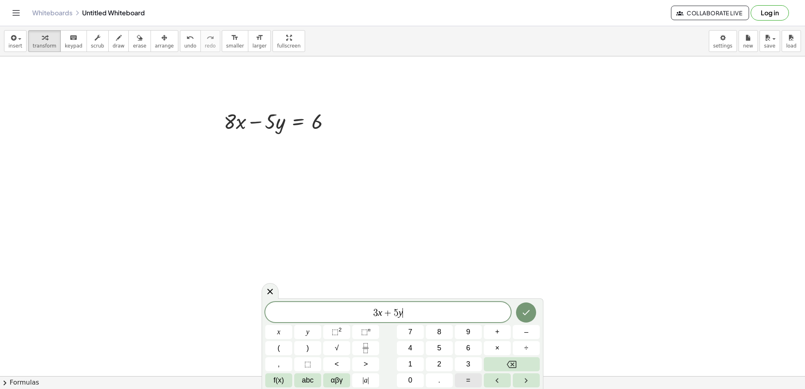
click at [460, 311] on button "=" at bounding box center [468, 380] width 27 height 14
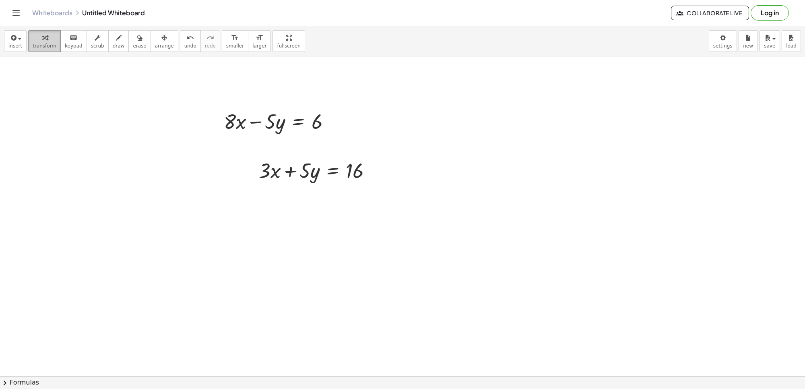
click at [50, 42] on button "transform" at bounding box center [44, 41] width 33 height 22
drag, startPoint x: 314, startPoint y: 177, endPoint x: 315, endPoint y: 170, distance: 7.3
click at [315, 170] on div at bounding box center [318, 169] width 127 height 27
click at [44, 41] on div "button" at bounding box center [45, 38] width 24 height 10
click at [319, 173] on div at bounding box center [318, 169] width 127 height 27
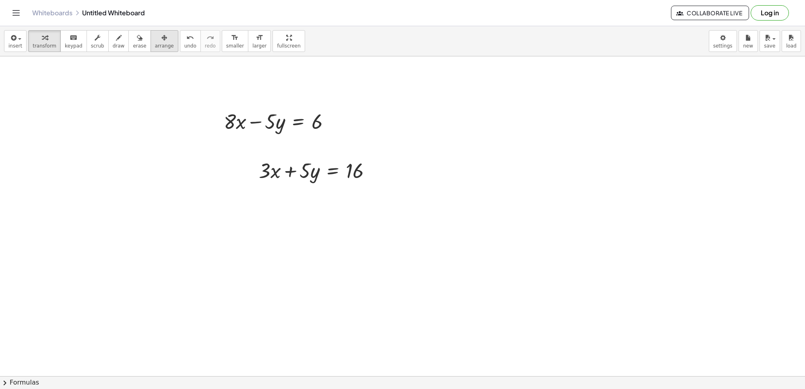
click at [155, 40] on div "button" at bounding box center [164, 38] width 19 height 10
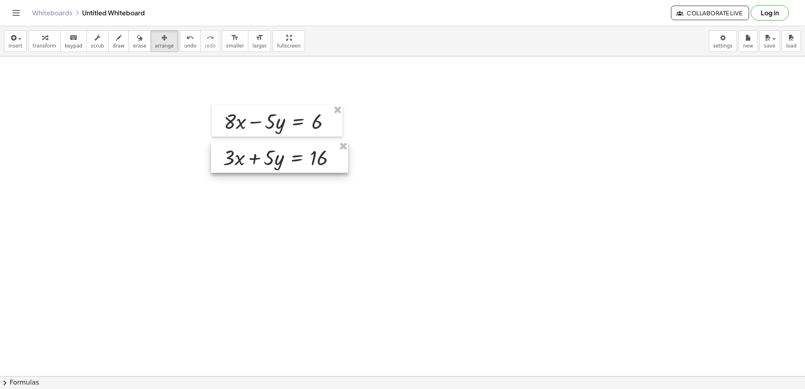
drag, startPoint x: 332, startPoint y: 176, endPoint x: 297, endPoint y: 163, distance: 38.1
click at [297, 163] on div at bounding box center [279, 156] width 137 height 31
click at [40, 49] on button "transform" at bounding box center [44, 41] width 33 height 22
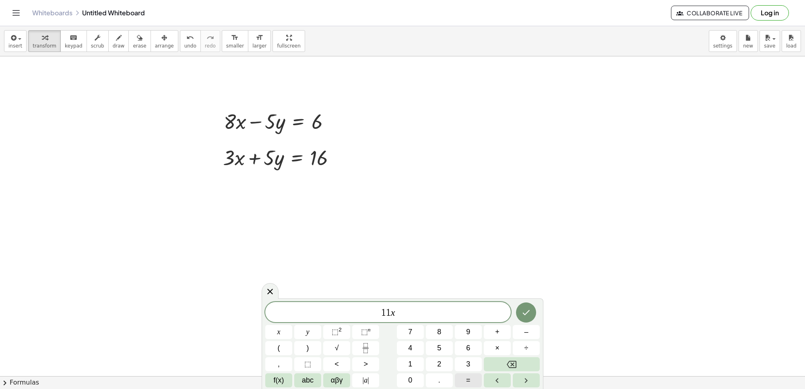
click at [463, 311] on button "=" at bounding box center [468, 380] width 27 height 14
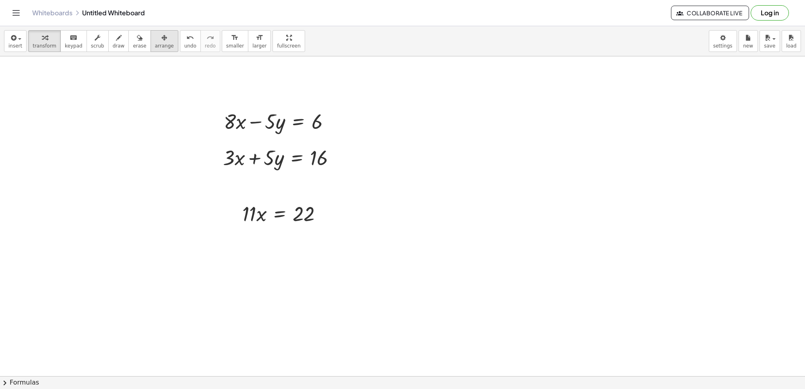
click at [161, 37] on icon "button" at bounding box center [164, 38] width 6 height 10
drag, startPoint x: 279, startPoint y: 216, endPoint x: 268, endPoint y: 200, distance: 18.9
click at [268, 200] on div at bounding box center [272, 197] width 105 height 31
click at [36, 44] on span "transform" at bounding box center [45, 46] width 24 height 6
drag, startPoint x: 235, startPoint y: 199, endPoint x: 291, endPoint y: 218, distance: 59.1
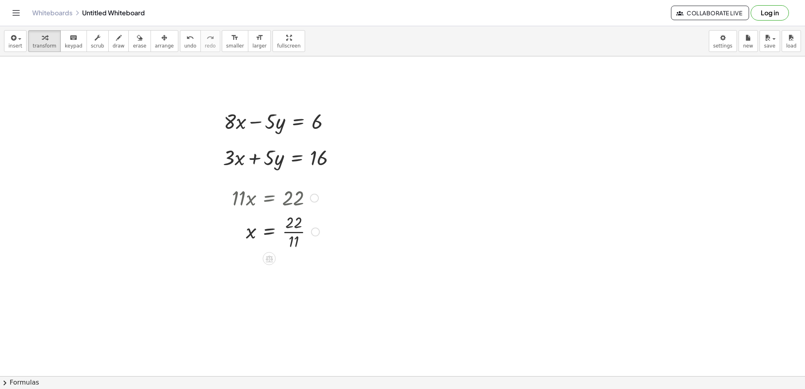
click at [295, 232] on div at bounding box center [276, 231] width 96 height 40
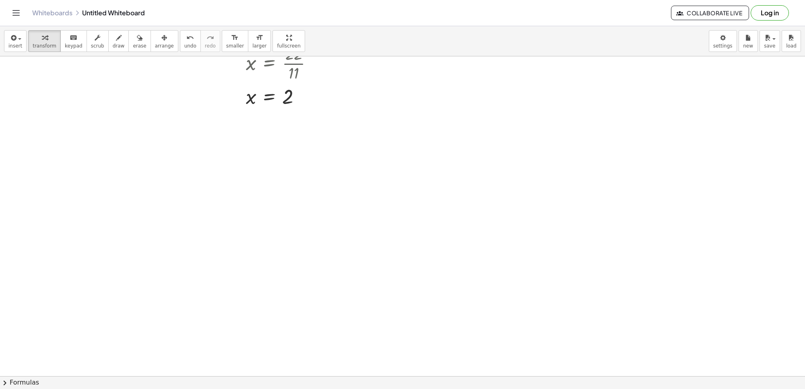
scroll to position [2386, 0]
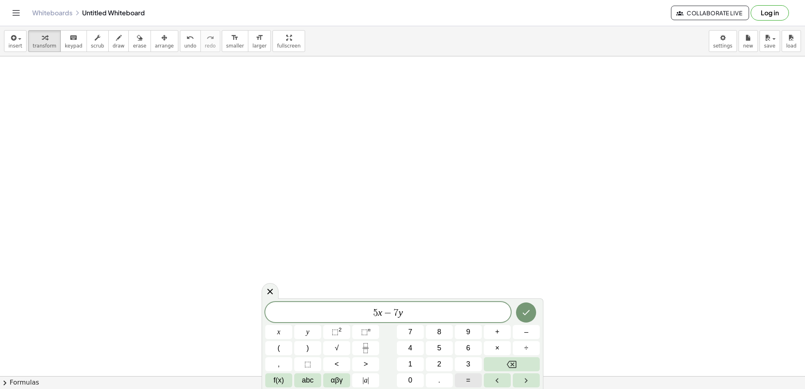
click at [470, 311] on span "=" at bounding box center [468, 380] width 4 height 11
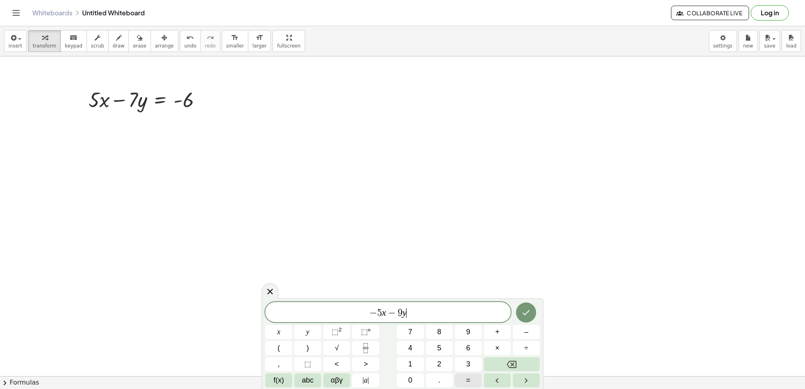
click at [476, 311] on button "=" at bounding box center [468, 380] width 27 height 14
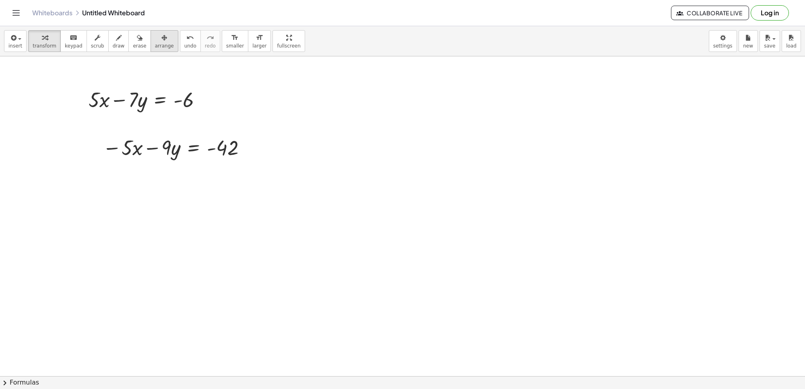
click at [162, 49] on button "arrange" at bounding box center [165, 41] width 28 height 22
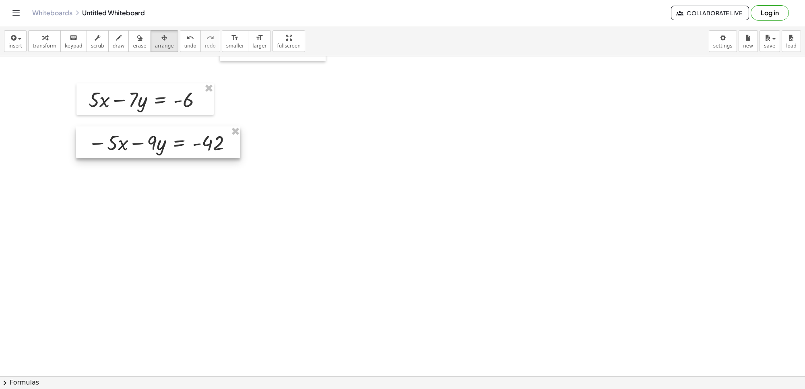
drag, startPoint x: 162, startPoint y: 49, endPoint x: 170, endPoint y: 149, distance: 100.1
click at [170, 149] on div at bounding box center [158, 141] width 164 height 31
click at [41, 45] on span "transform" at bounding box center [45, 46] width 24 height 6
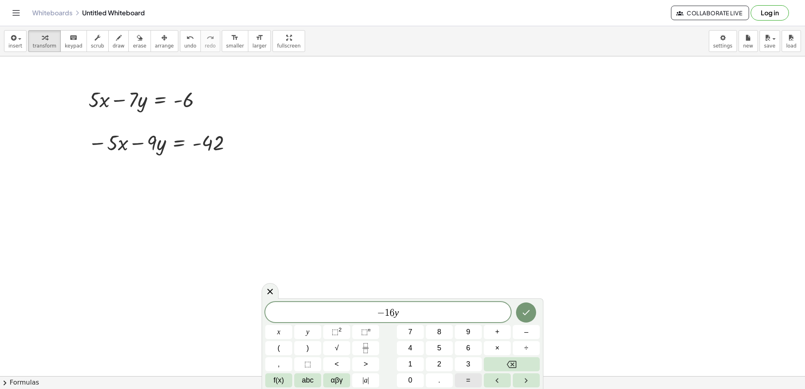
click at [464, 311] on button "=" at bounding box center [468, 380] width 27 height 14
click at [528, 310] on icon "Done" at bounding box center [526, 313] width 10 height 10
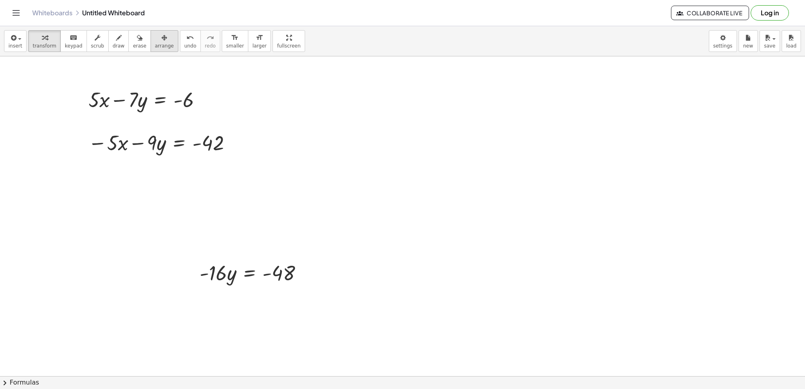
click at [155, 38] on div "button" at bounding box center [164, 38] width 19 height 10
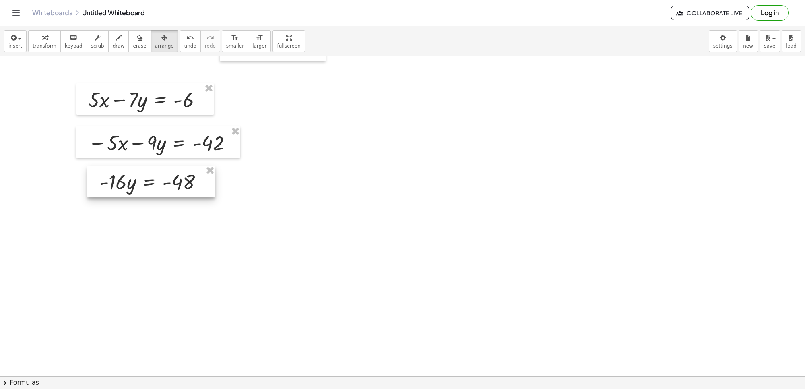
drag, startPoint x: 254, startPoint y: 272, endPoint x: 154, endPoint y: 182, distance: 135.3
click at [154, 182] on div at bounding box center [151, 180] width 128 height 31
click at [33, 43] on span "transform" at bounding box center [45, 46] width 24 height 6
drag, startPoint x: 120, startPoint y: 188, endPoint x: 196, endPoint y: 215, distance: 80.7
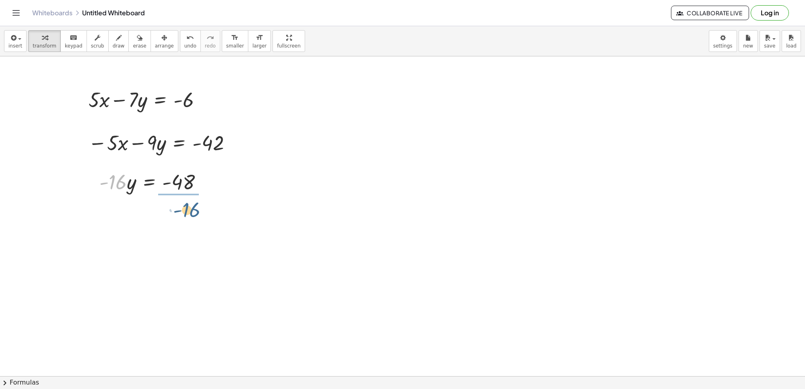
click at [188, 218] on div at bounding box center [156, 215] width 122 height 40
click at [116, 41] on icon "button" at bounding box center [119, 38] width 6 height 10
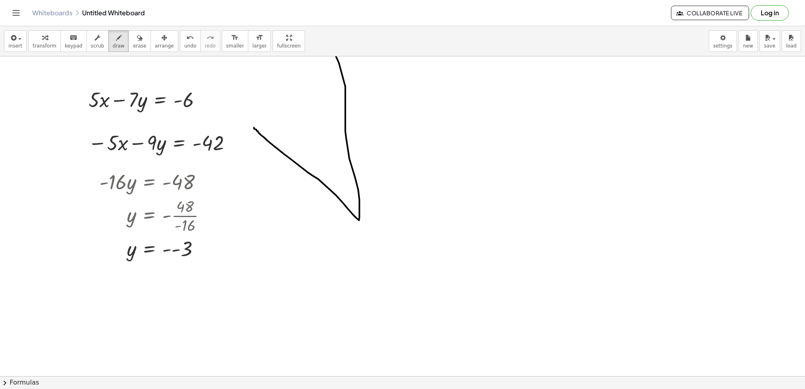
drag, startPoint x: 254, startPoint y: 129, endPoint x: 315, endPoint y: 23, distance: 122.1
click at [315, 0] on html "Graspable Math Activities Get Started Activity Bank Assigned Work Classes White…" at bounding box center [402, 194] width 805 height 389
click at [39, 54] on div "insert select one: Math Expression Function Text Youtube Video Graphing Geometr…" at bounding box center [402, 41] width 805 height 30
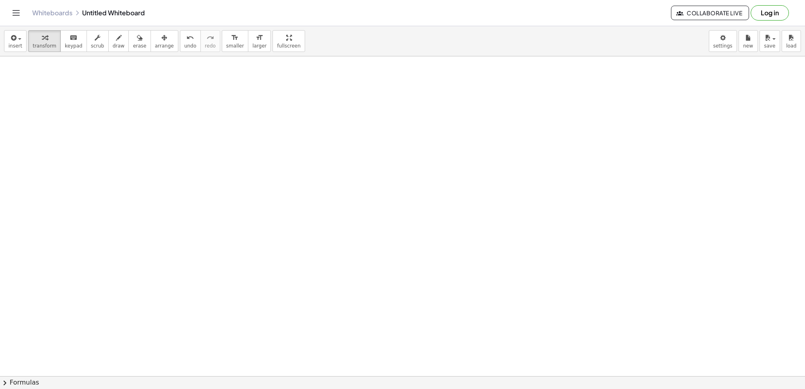
scroll to position [2655, 0]
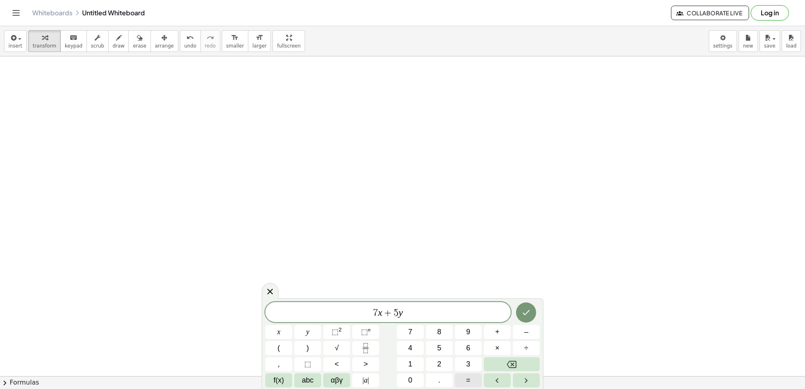
click at [460, 311] on button "=" at bounding box center [468, 380] width 27 height 14
click at [526, 308] on icon "Done" at bounding box center [526, 313] width 10 height 10
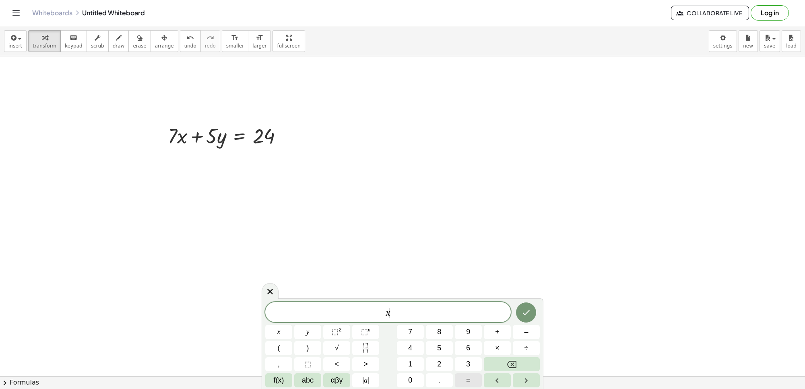
click at [464, 311] on button "=" at bounding box center [468, 380] width 27 height 14
click at [431, 311] on button "2" at bounding box center [439, 364] width 27 height 14
click at [528, 311] on icon "Done" at bounding box center [526, 313] width 10 height 10
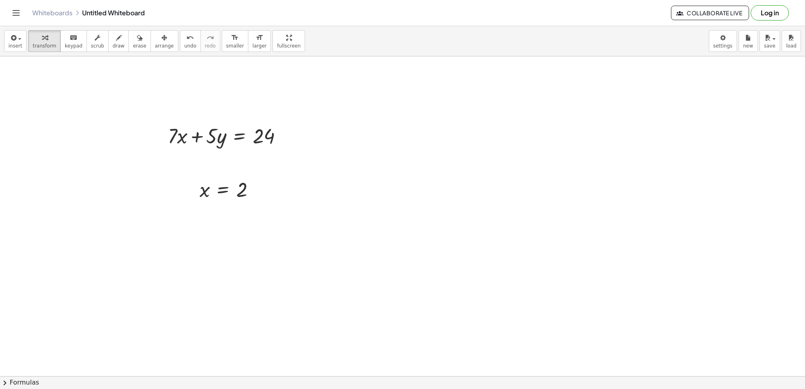
click at [161, 42] on icon "button" at bounding box center [164, 38] width 6 height 10
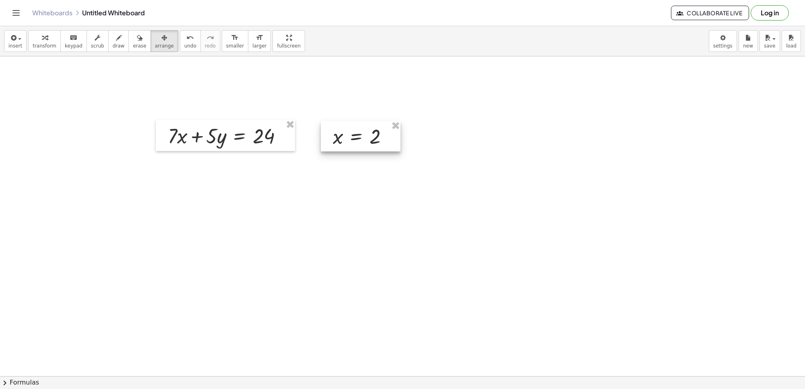
drag, startPoint x: 239, startPoint y: 190, endPoint x: 365, endPoint y: 139, distance: 136.2
click at [365, 139] on div at bounding box center [361, 136] width 80 height 31
click at [35, 39] on div "button" at bounding box center [45, 38] width 24 height 10
click at [194, 128] on div at bounding box center [228, 135] width 129 height 27
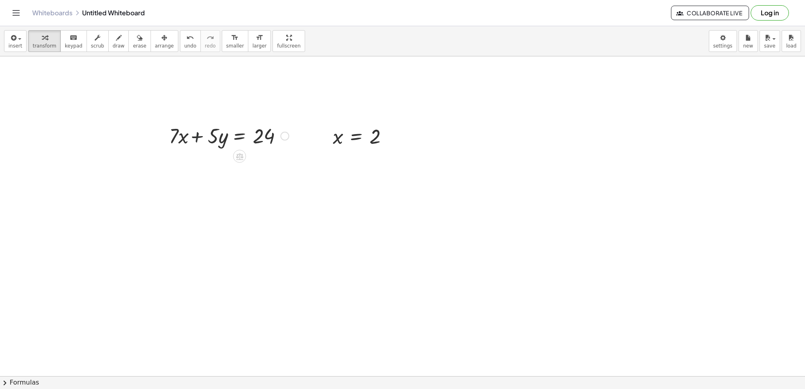
click at [198, 139] on div at bounding box center [228, 135] width 129 height 27
click at [180, 140] on div at bounding box center [228, 135] width 129 height 27
drag, startPoint x: 371, startPoint y: 136, endPoint x: 186, endPoint y: 136, distance: 184.7
drag, startPoint x: 176, startPoint y: 140, endPoint x: 391, endPoint y: 165, distance: 216.0
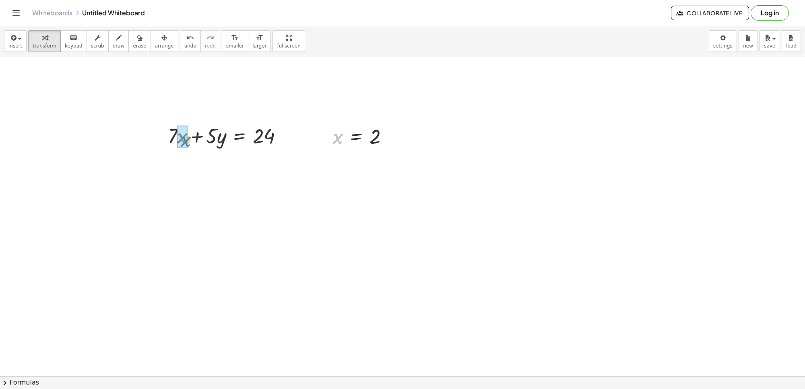
drag, startPoint x: 339, startPoint y: 137, endPoint x: 186, endPoint y: 140, distance: 152.6
click at [172, 165] on div at bounding box center [225, 162] width 134 height 27
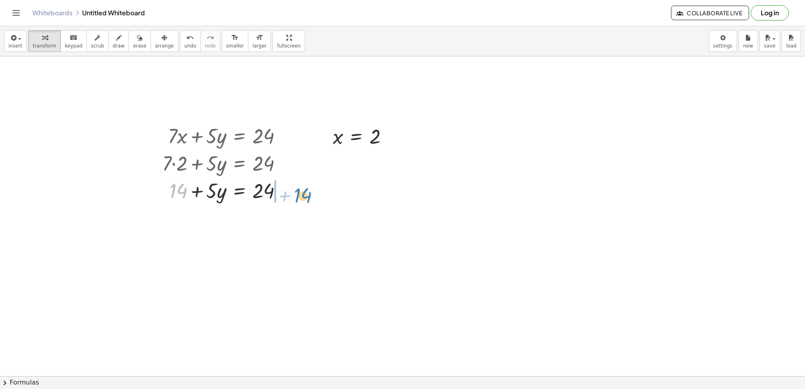
drag, startPoint x: 179, startPoint y: 194, endPoint x: 304, endPoint y: 198, distance: 125.2
click at [285, 222] on div at bounding box center [243, 217] width 171 height 27
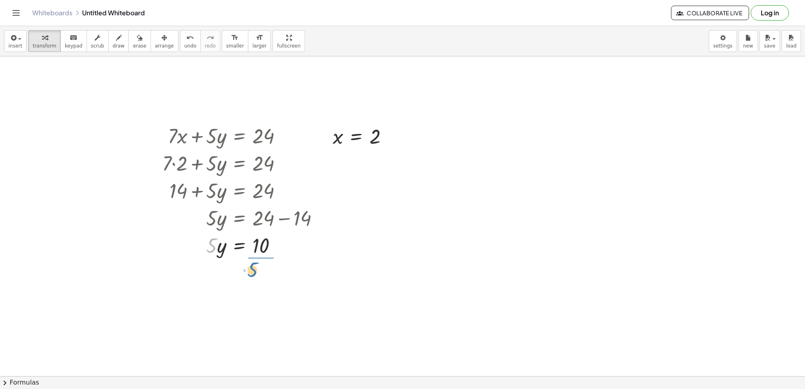
drag, startPoint x: 213, startPoint y: 246, endPoint x: 256, endPoint y: 268, distance: 48.8
click at [264, 281] on div at bounding box center [243, 278] width 171 height 40
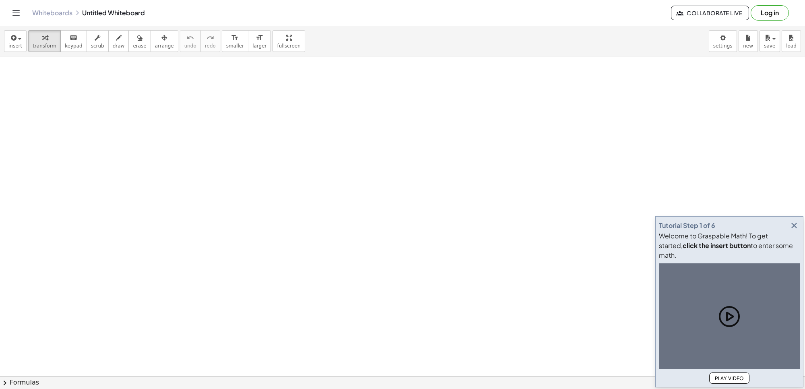
click at [791, 230] on icon "button" at bounding box center [794, 226] width 10 height 10
